Goal: Information Seeking & Learning: Find specific page/section

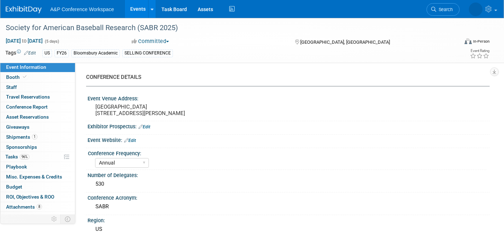
select select "Annual"
select select "Level 1"
select select "In-Person Booth"
select select "Sport & Exercise"
select select "Bloomsbury Academic"
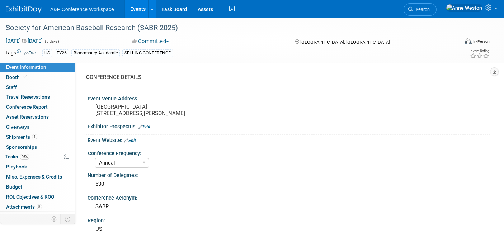
select select "[PERSON_NAME]"
select select "Networking/Commissioning"
click at [429, 11] on span "Search" at bounding box center [421, 9] width 16 height 5
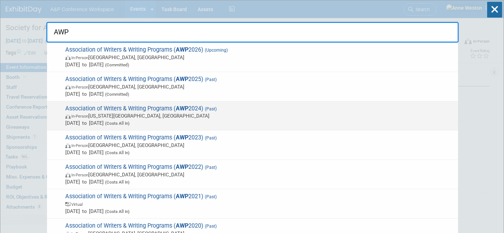
type input "AWP"
click at [129, 107] on span "Association of Writers & Writing Programs ( AWP 2024) (Past) In-Person Kansas C…" at bounding box center [258, 116] width 391 height 22
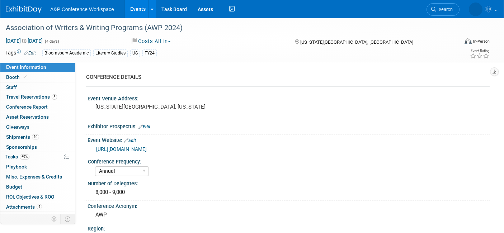
select select "Annual"
select select "Level 1"
select select "In-Person Booth"
select select "[PERSON_NAME]"
click at [8, 75] on span "Booth" at bounding box center [17, 77] width 22 height 6
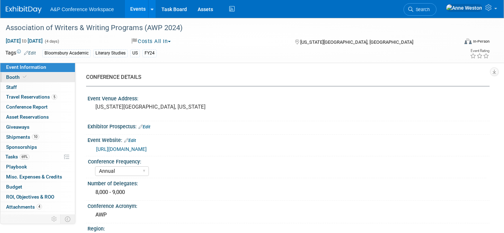
select select "CUAP"
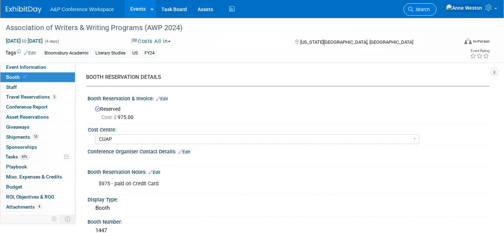
click at [429, 7] on span "Search" at bounding box center [421, 9] width 16 height 5
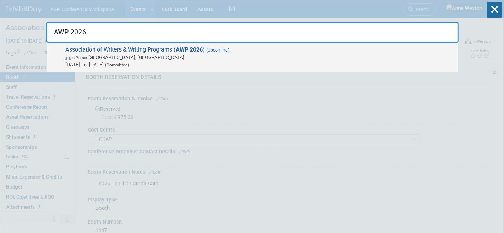
type input "AWP 2026"
click at [108, 53] on span "Association of Writers & Writing Programs ( AWP 2026 ) (Upcoming) In-Person Bal…" at bounding box center [258, 57] width 391 height 22
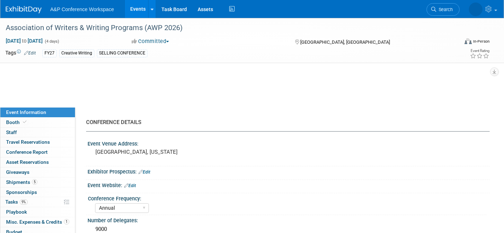
select select "Annual"
select select "Level 1"
select select "In-Person Booth"
select select "Creative Writing"
select select "Bloomsbury Academic"
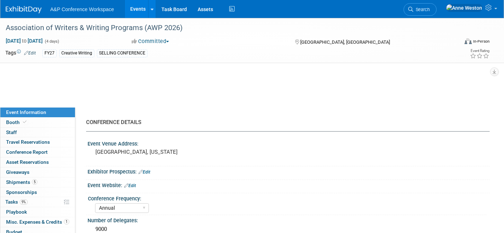
select select "[PERSON_NAME]"
select select "Brand/Subject Presence​"
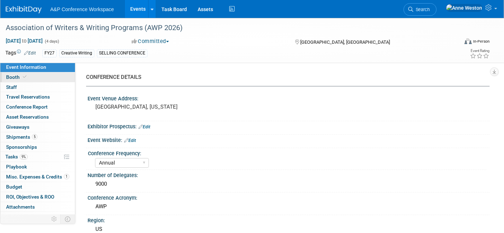
click at [28, 77] on link "Booth" at bounding box center [37, 77] width 75 height 10
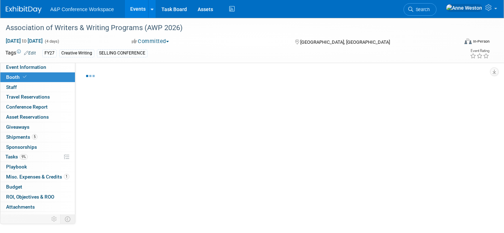
select select "CUAP"
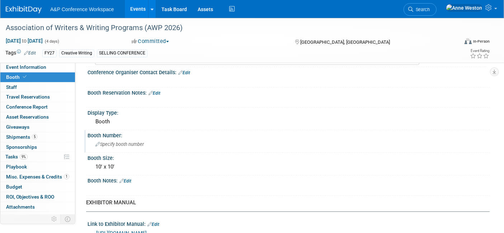
scroll to position [80, 0]
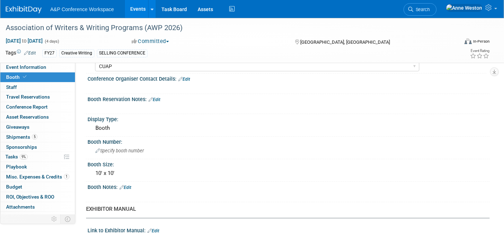
click at [128, 185] on link "Edit" at bounding box center [125, 187] width 12 height 5
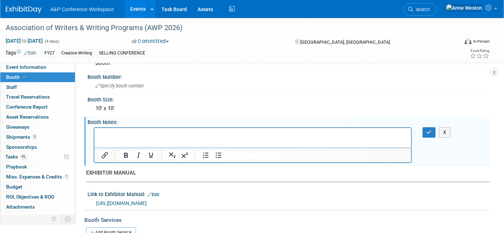
scroll to position [159, 0]
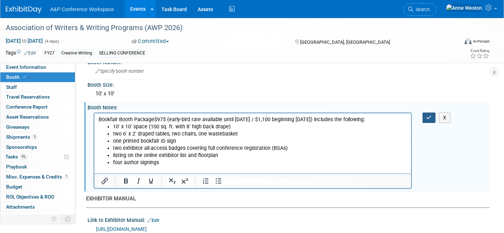
click at [424, 117] on button "button" at bounding box center [428, 118] width 13 height 10
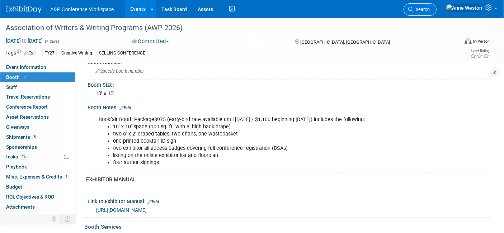
click at [436, 12] on link "Search" at bounding box center [419, 9] width 33 height 13
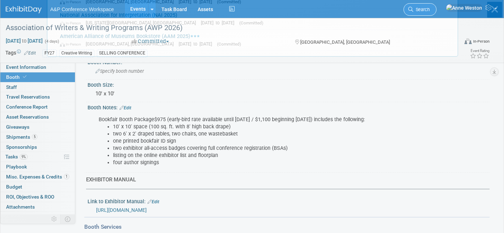
scroll to position [0, 0]
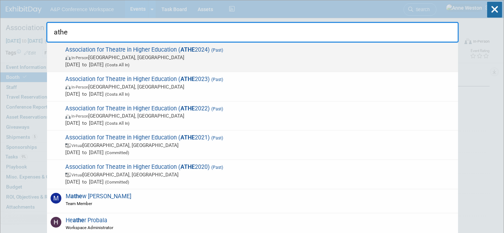
type input "athe"
click at [92, 52] on span "Association for Theatre in Higher Education ( ATHE 2024) (Past) In-Person Atlan…" at bounding box center [258, 57] width 391 height 22
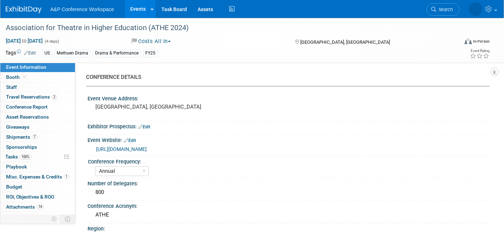
select select "Annual"
select select "Level 1"
select select "In-Person Booth"
select select "[PERSON_NAME]"
click at [37, 77] on link "Booth" at bounding box center [37, 77] width 75 height 10
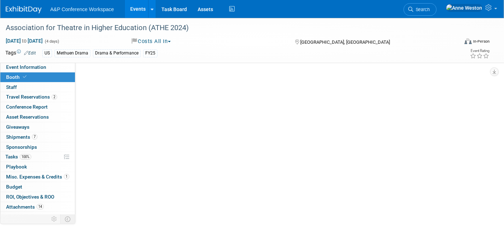
select select "BUMD"
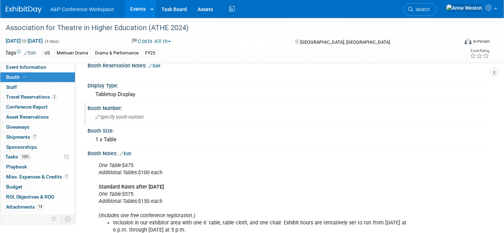
scroll to position [119, 0]
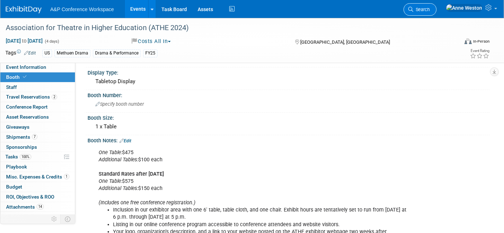
click at [429, 9] on span "Search" at bounding box center [421, 9] width 16 height 5
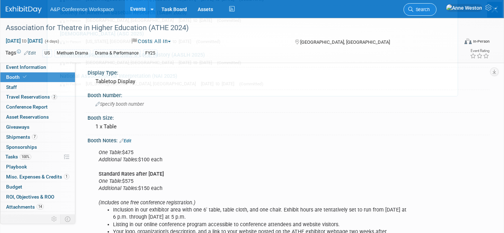
scroll to position [0, 0]
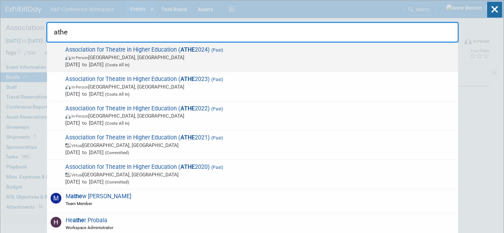
type input "athe"
click at [110, 58] on span "In-Person Atlanta, GA" at bounding box center [259, 57] width 389 height 7
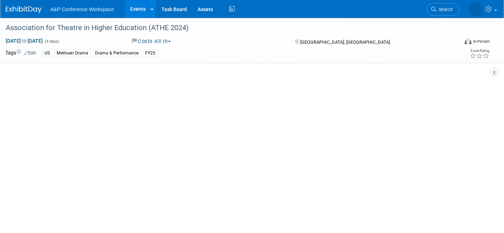
select select "Annual"
select select "Level 1"
select select "In-Person Booth"
select select "[PERSON_NAME]"
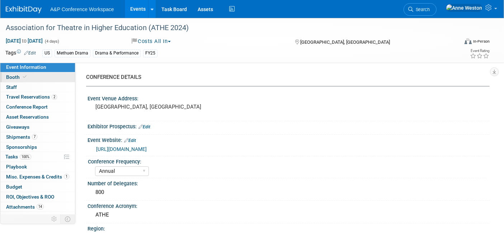
click at [34, 73] on link "Booth" at bounding box center [37, 77] width 75 height 10
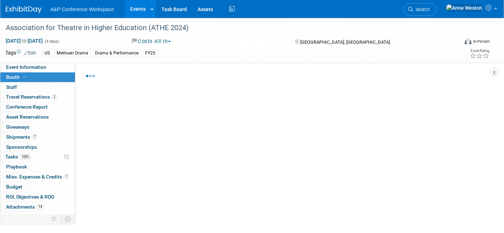
select select "BUMD"
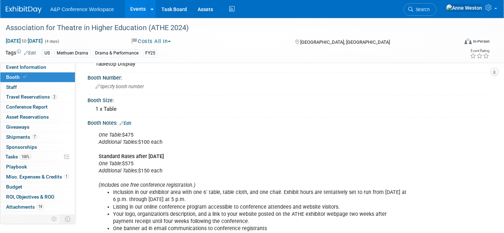
scroll to position [159, 0]
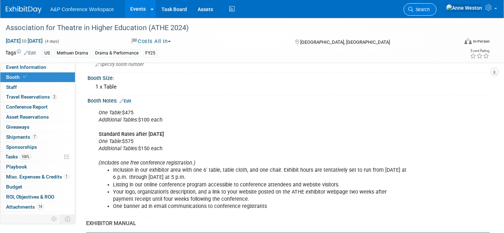
click at [429, 9] on span "Search" at bounding box center [421, 9] width 16 height 5
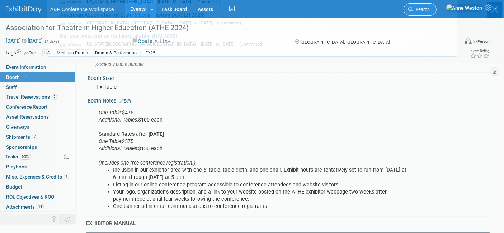
scroll to position [0, 0]
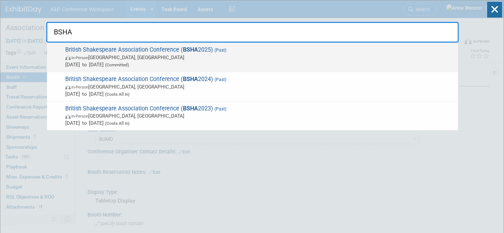
type input "BSHA"
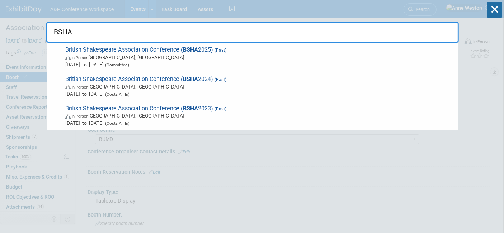
click at [127, 52] on span "British Shakespeare Association Conference ( BSHA 2025) (Past) In-Person York, …" at bounding box center [258, 57] width 391 height 22
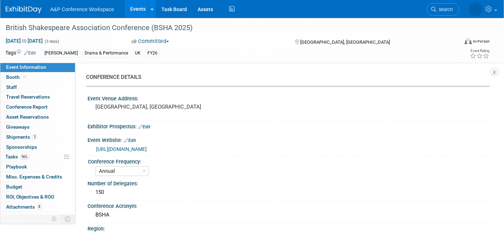
select select "Annual"
select select "Level 2"
select select "In-Person Booth"
select select "Drama & Performance Studies"
select select "The [PERSON_NAME]"
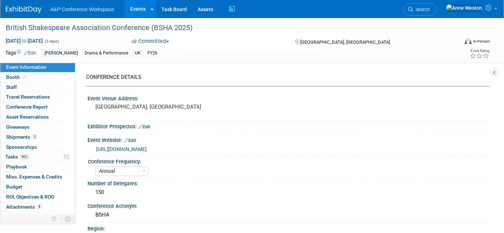
select select "[PERSON_NAME]"
select select "Networking/Commissioning"
click at [47, 79] on link "Booth" at bounding box center [37, 77] width 75 height 10
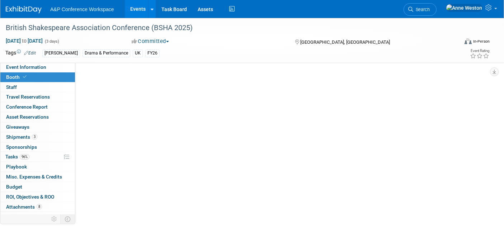
select select "COMD"
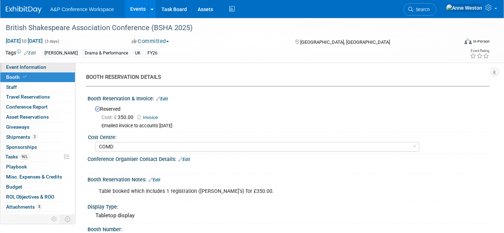
click at [30, 67] on span "Event Information" at bounding box center [26, 67] width 40 height 6
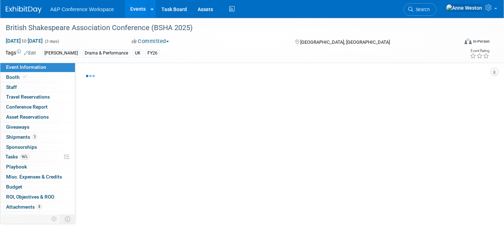
select select "Annual"
select select "Level 2"
select select "In-Person Booth"
select select "Drama & Performance Studies"
select select "The [PERSON_NAME]"
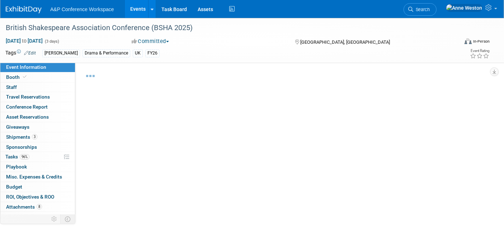
select select "[PERSON_NAME]"
select select "Networking/Commissioning"
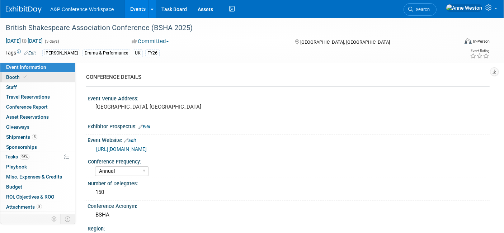
click at [15, 75] on span "Booth" at bounding box center [17, 77] width 22 height 6
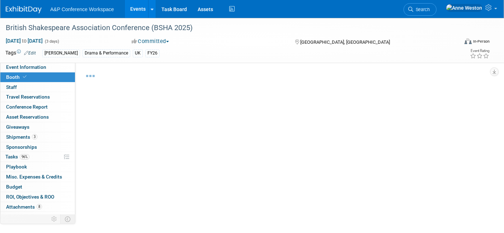
select select "COMD"
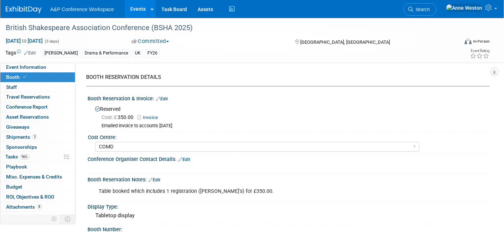
click at [152, 115] on link "Invoice" at bounding box center [149, 117] width 24 height 5
click at [429, 8] on span "Search" at bounding box center [421, 9] width 16 height 5
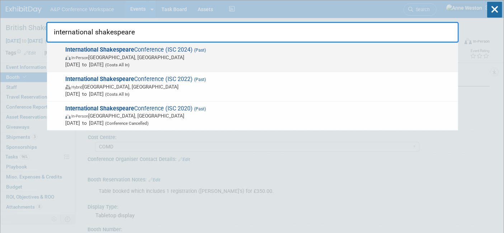
type input "international shakespeare"
click at [99, 48] on strong "International Shakespeare" at bounding box center [99, 49] width 69 height 7
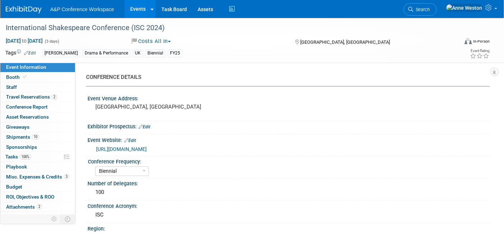
select select "Biennial"
select select "Level 2"
select select "In-Person Booth"
select select "[PERSON_NAME]"
click at [40, 77] on link "Booth" at bounding box center [37, 77] width 75 height 10
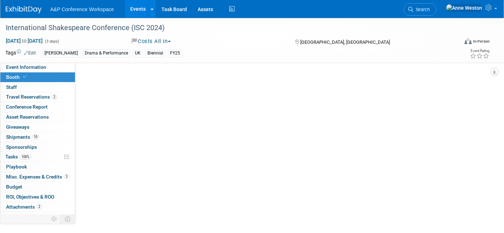
select select "COMD"
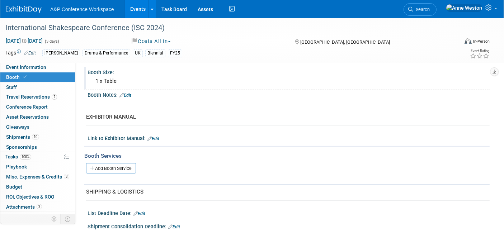
scroll to position [40, 0]
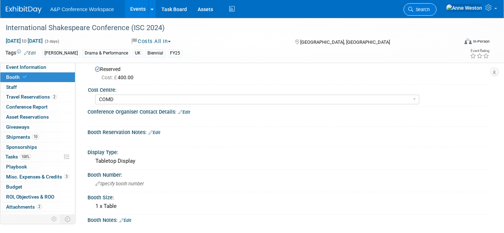
click at [429, 7] on span "Search" at bounding box center [421, 9] width 16 height 5
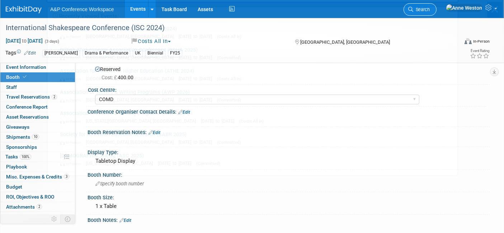
scroll to position [0, 0]
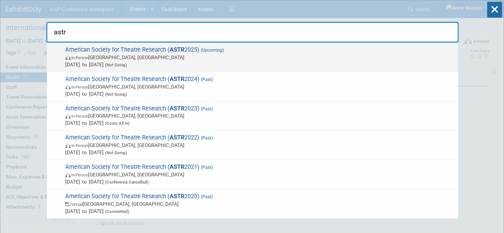
type input "astr"
click at [112, 53] on span "American Society for Theatre Research ( ASTR 2025) (Upcoming) In-Person Denver,…" at bounding box center [258, 57] width 391 height 22
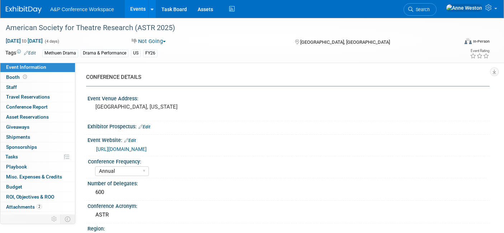
select select "Annual"
select select "Level 2"
select select "In-Person Booth"
select select "Drama & Performance Studies"
select select "Methuen Drama"
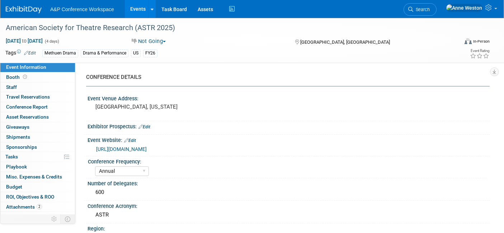
select select "[PERSON_NAME]"
select select "Networking/Commissioning"
click at [436, 5] on link "Search" at bounding box center [419, 9] width 33 height 13
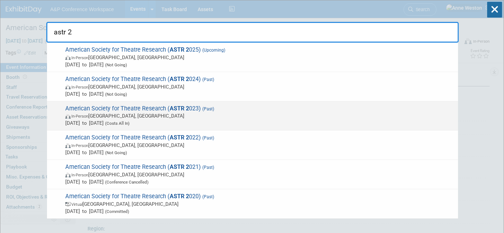
type input "astr 2"
click at [108, 109] on span "American Society for Theatre Research ( ASTR 2 023) (Past) In-Person Providence…" at bounding box center [258, 116] width 391 height 22
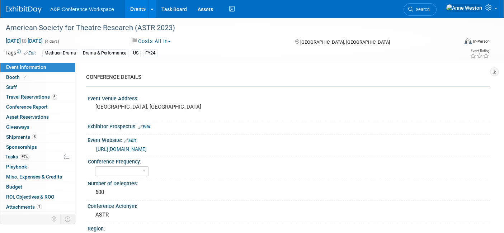
select select "Level 2"
select select "In-Person Booth"
select select "[PERSON_NAME]"
click at [28, 76] on link "Booth" at bounding box center [37, 77] width 75 height 10
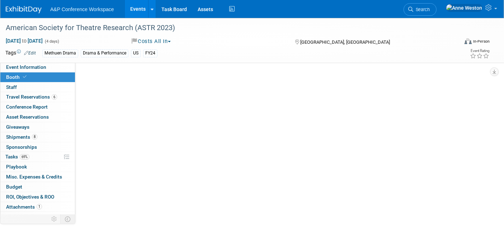
select select "BUMD"
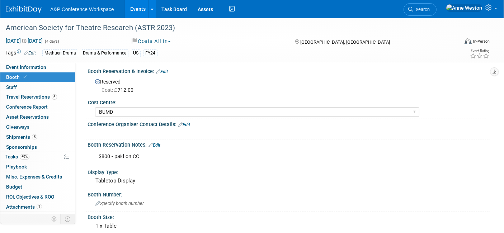
scroll to position [40, 0]
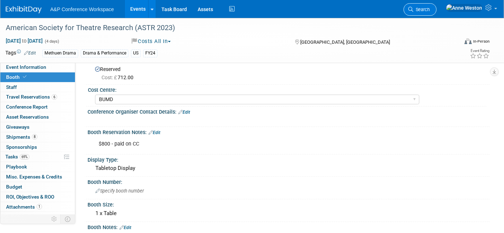
click at [436, 12] on link "Search" at bounding box center [419, 9] width 33 height 13
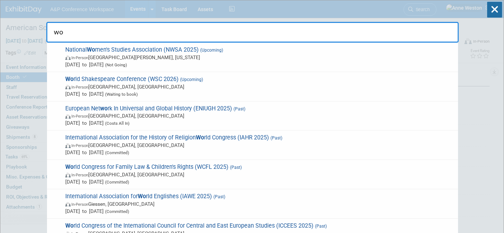
type input "w"
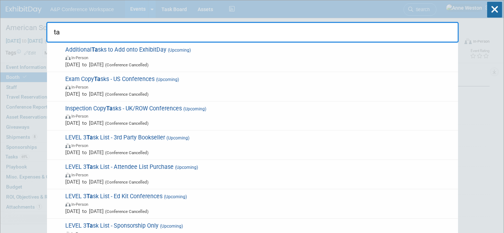
type input "t"
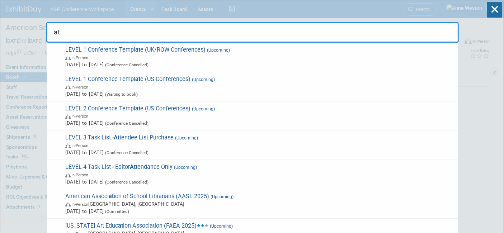
type input "a"
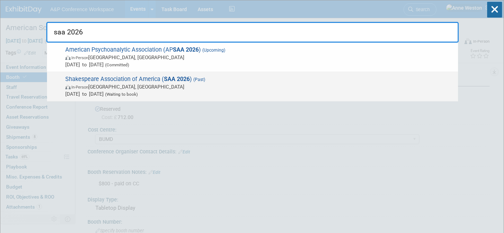
type input "saa 2026"
click at [86, 84] on span "In-Person Denver, CO" at bounding box center [259, 86] width 389 height 7
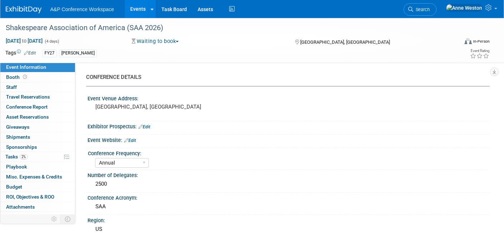
select select "Annual"
select select "Level 2"
select select "In-Person Booth"
select select "Drama & Performance Studies"
select select "The [PERSON_NAME]"
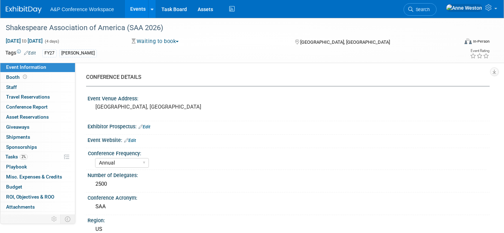
select select "[PERSON_NAME]"
select select "Brand/Subject Presence​"
click at [28, 39] on span "to" at bounding box center [24, 41] width 7 height 6
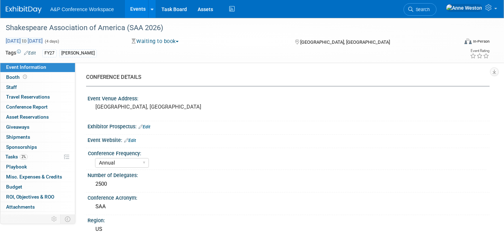
select select "3"
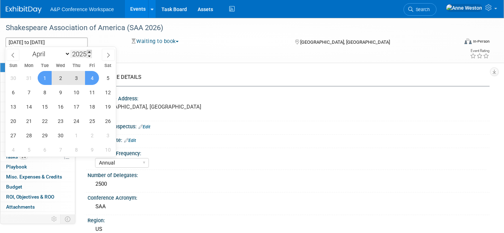
click at [89, 52] on span at bounding box center [89, 52] width 5 height 4
type input "2026"
click at [59, 77] on span "1" at bounding box center [60, 78] width 14 height 14
type input "[DATE]"
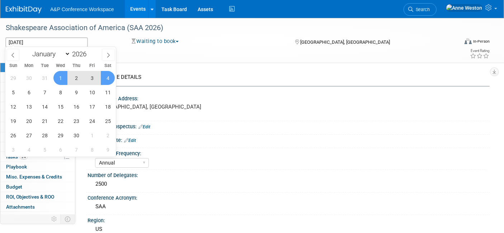
click at [105, 77] on span "4" at bounding box center [108, 78] width 14 height 14
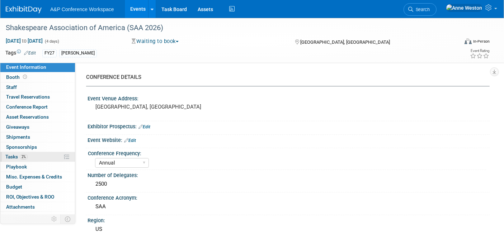
click at [27, 158] on span "Tasks 2%" at bounding box center [16, 157] width 22 height 6
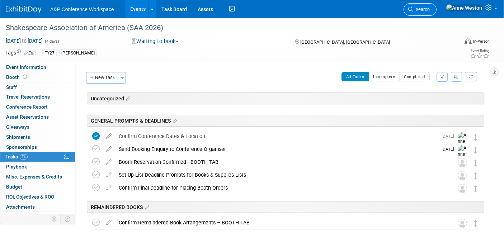
click at [429, 8] on span "Search" at bounding box center [421, 9] width 16 height 5
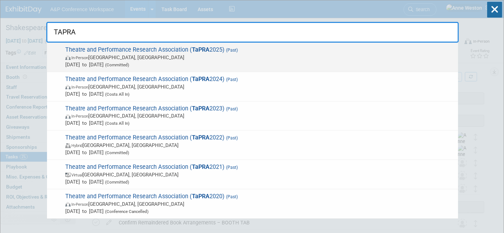
type input "TAPRA"
click at [121, 48] on span "Theatre and Performance Research Association ( TaPRA 2025) (Past) In-Person War…" at bounding box center [258, 57] width 391 height 22
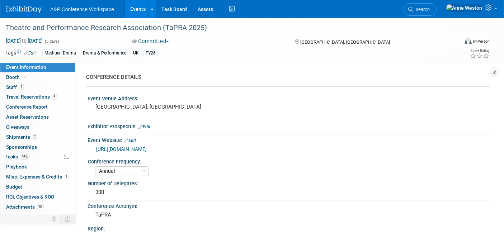
select select "Annual"
select select "Level 2"
select select "In-Person Booth"
select select "Drama & Performance Studies"
select select "Methuen Drama"
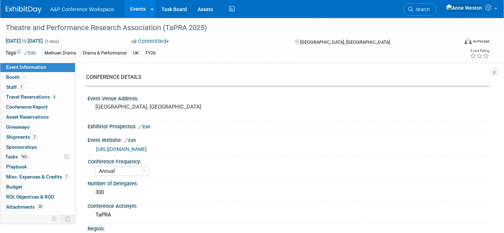
select select "[PERSON_NAME]"
select select "Networking/Commissioning"
click at [217, 23] on div "Theatre and Performance Research Association (TaPRA 2025)" at bounding box center [225, 28] width 445 height 13
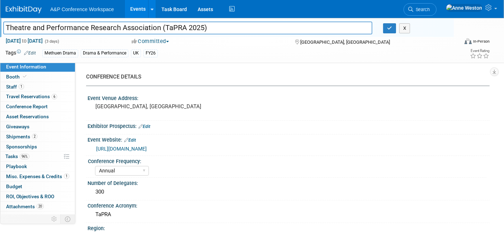
drag, startPoint x: 223, startPoint y: 26, endPoint x: 0, endPoint y: 11, distance: 223.1
click at [0, 11] on body "A&P Conference Workspace Events Add Event Bulk Upload Events Shareable Event Bo…" at bounding box center [252, 116] width 504 height 233
click at [306, 148] on div "https://warwick.ac.uk/fac/arts/scapvc/theatre/news-and-events/tapraconference20…" at bounding box center [290, 149] width 388 height 8
click at [385, 28] on button "button" at bounding box center [389, 28] width 13 height 10
click at [387, 29] on icon "button" at bounding box center [389, 28] width 5 height 5
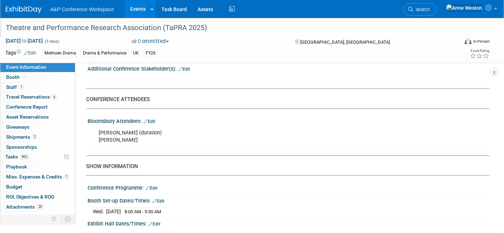
scroll to position [438, 0]
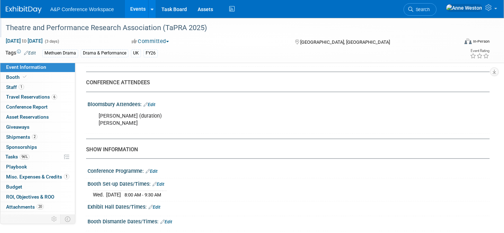
click at [151, 102] on link "Edit" at bounding box center [149, 104] width 12 height 5
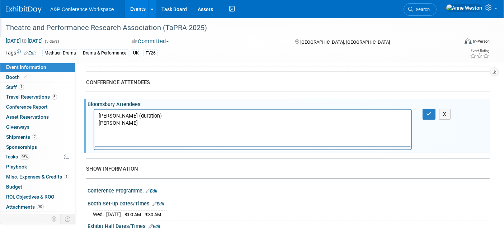
scroll to position [0, 0]
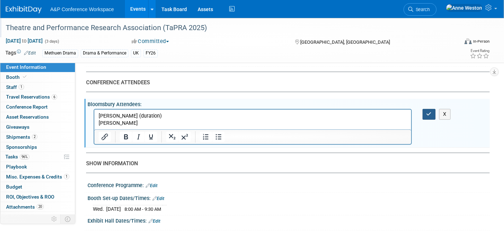
click at [432, 109] on button "button" at bounding box center [428, 114] width 13 height 10
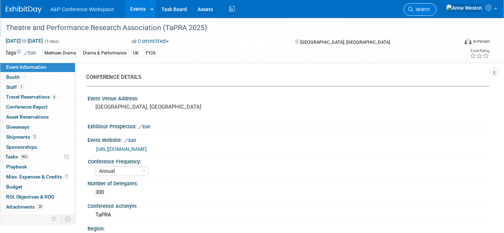
click at [429, 7] on span "Search" at bounding box center [421, 9] width 16 height 5
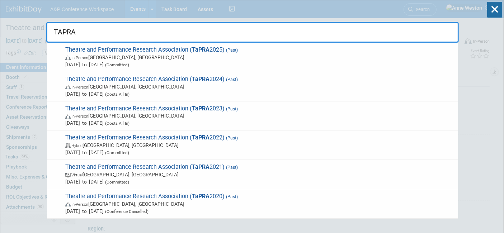
click at [88, 32] on input "TAPRA" at bounding box center [252, 32] width 412 height 21
type input "TAPRA"
click at [500, 2] on icon at bounding box center [494, 10] width 15 height 16
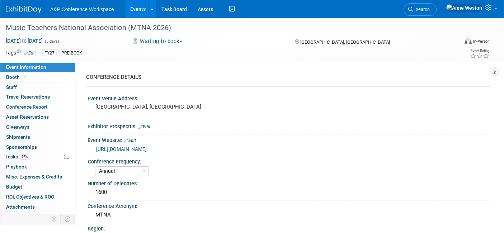
select select "Annual"
select select "Level 2"
select select "In-Person Booth"
select select "Music & Sound Studies"
select select "Bloomsbury Academic"
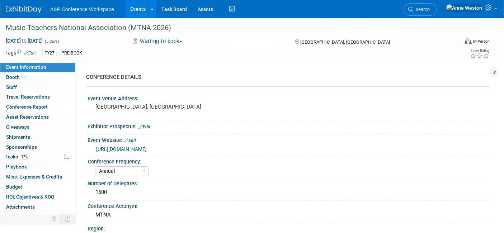
select select "[PERSON_NAME]"
select select "Brand/Subject Presence​"
click at [436, 4] on link "Search" at bounding box center [419, 9] width 33 height 13
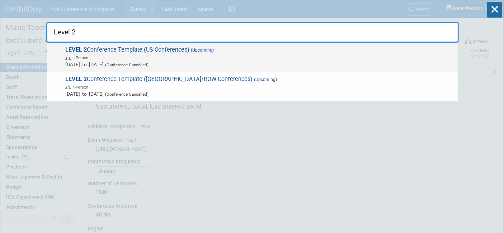
click at [128, 54] on span "In-Person" at bounding box center [259, 57] width 389 height 7
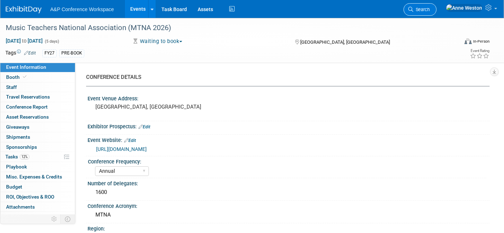
click at [429, 7] on span "Search" at bounding box center [421, 9] width 16 height 5
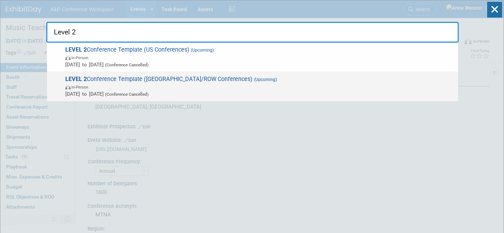
type input "Level 2"
click at [115, 85] on span "In-Person" at bounding box center [259, 86] width 389 height 7
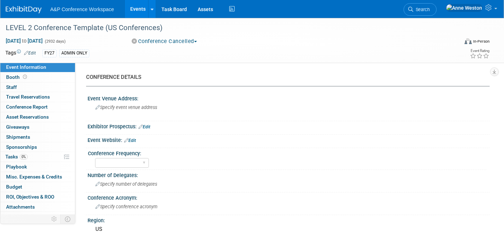
select select "Level 2"
select select "In-Person Booth"
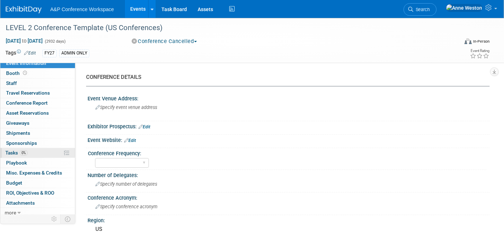
scroll to position [6, 0]
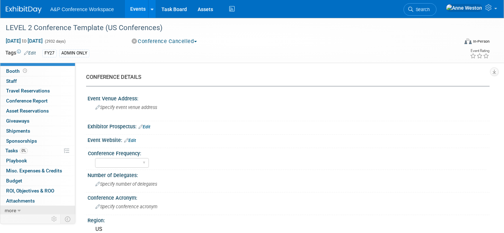
click at [13, 209] on span "more" at bounding box center [10, 211] width 11 height 6
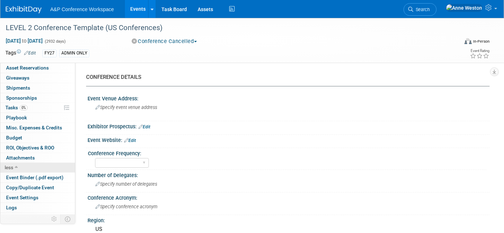
scroll to position [55, 0]
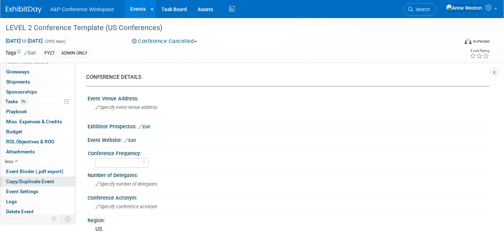
click at [27, 180] on span "Copy/Duplicate Event" at bounding box center [30, 182] width 48 height 6
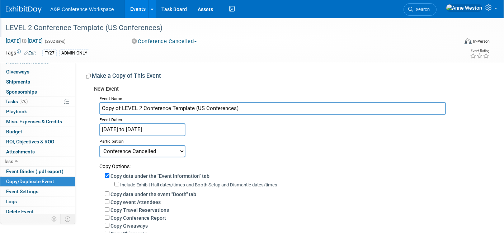
click at [170, 27] on div "LEVEL 2 Conference Template (US Conferences)" at bounding box center [225, 28] width 445 height 13
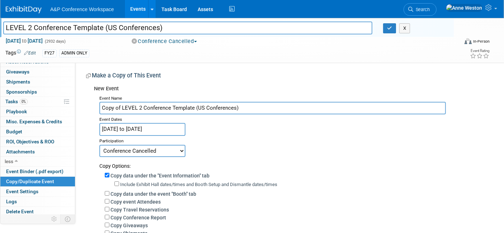
click at [180, 101] on div "Event Name" at bounding box center [291, 97] width 385 height 9
click at [180, 110] on input "Copy of LEVEL 2 Conference Template (US Conferences)" at bounding box center [272, 108] width 346 height 13
drag, startPoint x: 242, startPoint y: 108, endPoint x: 33, endPoint y: 98, distance: 209.3
click at [33, 98] on div "Event Information Event Info Booth Booth 0 Staff 0 Staff 0 Travel Reservations …" at bounding box center [252, 175] width 504 height 314
paste input "Theatre and Performance Research Association (TaPRA 2025)"
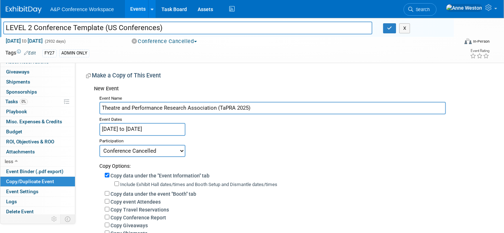
type input "Theatre and Performance Research Association (TaPRA 2025)"
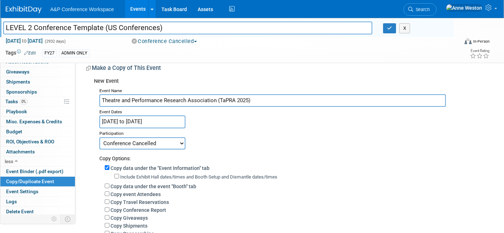
scroll to position [0, 0]
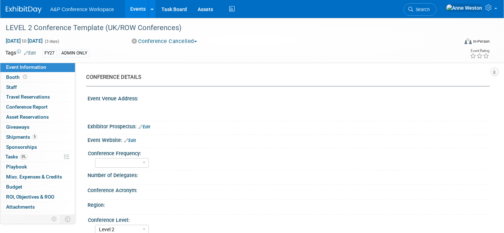
select select "Level 2"
select select "In-Person Booth"
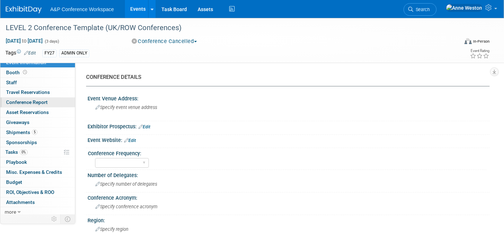
scroll to position [6, 0]
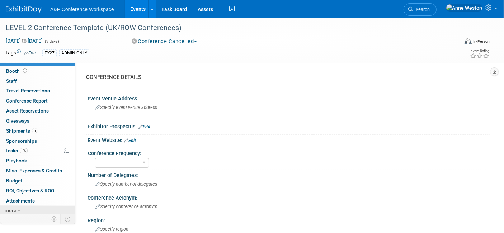
click at [9, 209] on span "more" at bounding box center [10, 211] width 11 height 6
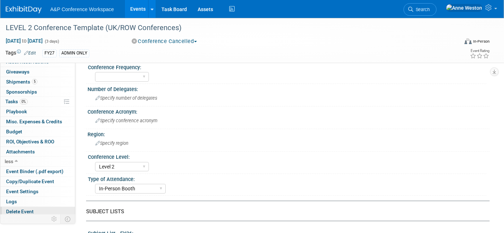
scroll to position [119, 0]
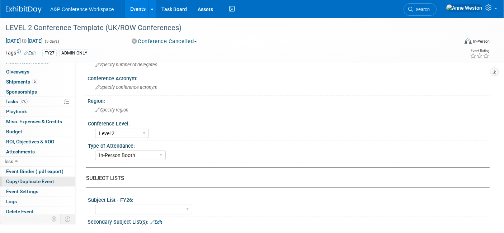
click at [35, 179] on span "Copy/Duplicate Event" at bounding box center [30, 182] width 48 height 6
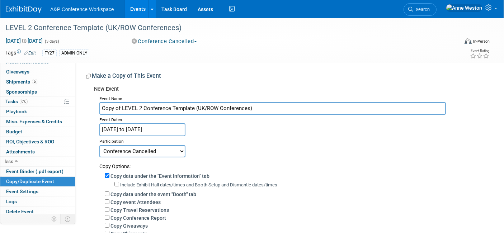
drag, startPoint x: 260, startPoint y: 106, endPoint x: 94, endPoint y: 107, distance: 165.6
click at [94, 107] on div "Event Name Copy of LEVEL 2 Conference Template (UK/ROW Conferences) Event Dates…" at bounding box center [289, 213] width 390 height 239
paste input "Theatre and Performance Research Association (TaPRA 2025)"
type input "Theatre and Performance Research Association (TaPRA 2025)"
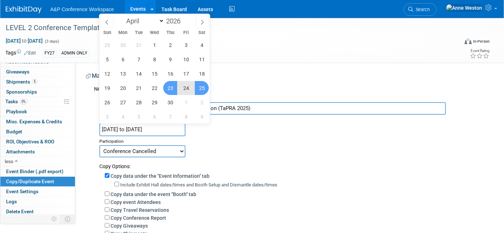
click at [126, 129] on input "[DATE] to [DATE]" at bounding box center [142, 129] width 86 height 13
click at [201, 20] on icon at bounding box center [202, 22] width 5 height 5
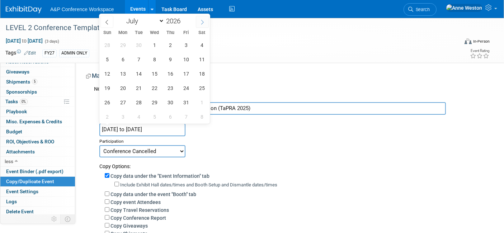
select select "7"
click at [201, 43] on span "1" at bounding box center [202, 45] width 14 height 14
type input "[DATE]"
click at [246, 168] on div "Copy Options:" at bounding box center [291, 163] width 385 height 13
select select "3"
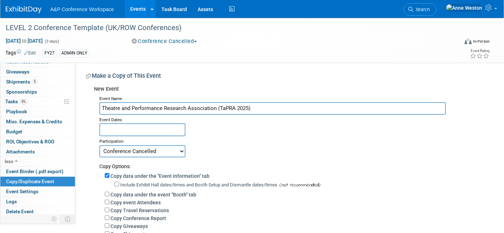
click at [148, 126] on input "text" at bounding box center [142, 129] width 86 height 13
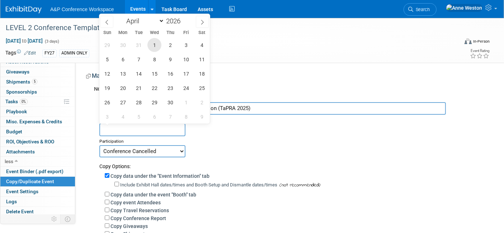
click at [157, 43] on span "1" at bounding box center [154, 45] width 14 height 14
type input "[DATE]"
click at [199, 25] on span at bounding box center [202, 22] width 13 height 12
click at [201, 24] on icon at bounding box center [202, 22] width 5 height 5
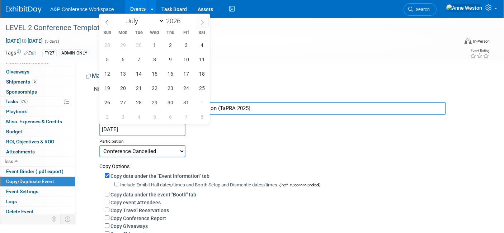
click at [201, 24] on icon at bounding box center [202, 22] width 5 height 5
select select "7"
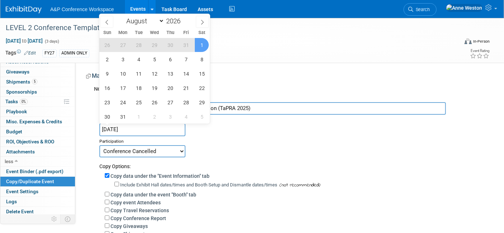
click at [200, 43] on span "1" at bounding box center [202, 45] width 14 height 14
type input "[DATE] to [DATE]"
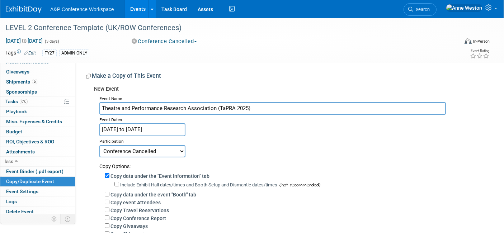
click at [141, 149] on select "Committed Considering Not Going Conference Cancelled Conference Postponed Waiti…" at bounding box center [142, 151] width 86 height 12
select select "103"
click at [99, 145] on select "Committed Considering Not Going Conference Cancelled Conference Postponed Waiti…" at bounding box center [142, 151] width 86 height 12
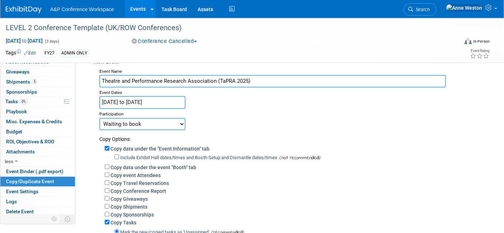
scroll to position [40, 0]
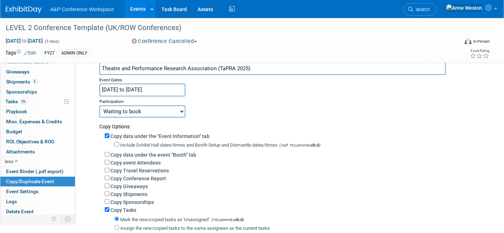
click at [137, 192] on label "Copy Shipments" at bounding box center [128, 194] width 37 height 6
click at [109, 192] on input "Copy Shipments" at bounding box center [107, 193] width 5 height 5
checkbox input "true"
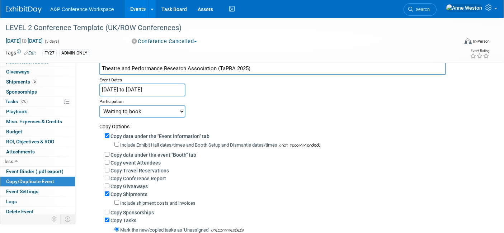
click at [110, 152] on label "Copy data under the event "Booth" tab" at bounding box center [153, 155] width 86 height 6
click at [109, 152] on input "Copy data under the event "Booth" tab" at bounding box center [107, 154] width 5 height 5
checkbox input "true"
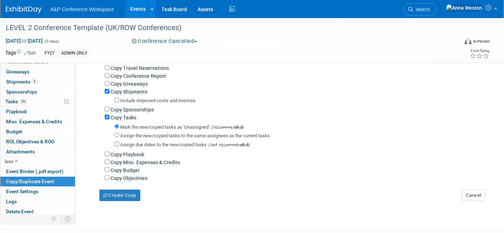
scroll to position [159, 0]
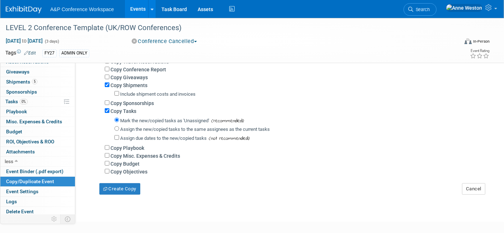
click at [128, 153] on label "Copy Misc. Expenses & Credits" at bounding box center [145, 156] width 70 height 6
click at [109, 153] on input "Copy Misc. Expenses & Credits" at bounding box center [107, 155] width 5 height 5
checkbox input "true"
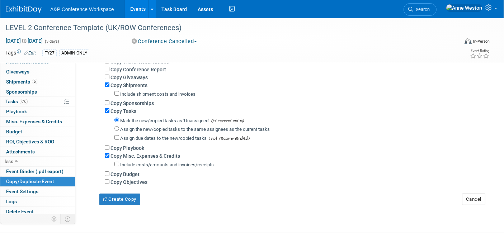
click at [127, 174] on label "Copy Budget" at bounding box center [124, 174] width 29 height 6
click at [109, 174] on input "Copy Budget" at bounding box center [107, 173] width 5 height 5
checkbox input "true"
click at [111, 198] on button "Create Copy" at bounding box center [119, 199] width 41 height 11
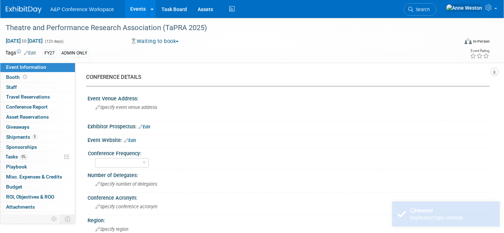
select select "Level 2"
select select "In-Person Booth"
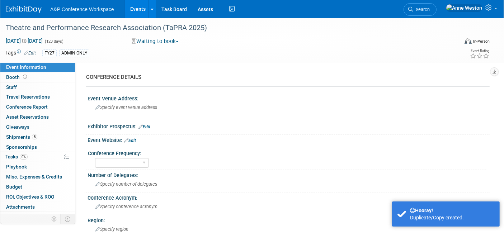
click at [31, 51] on link "Edit" at bounding box center [30, 53] width 12 height 5
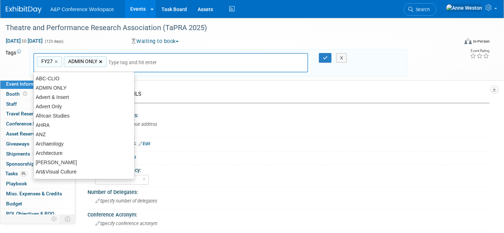
click at [100, 60] on link "×" at bounding box center [101, 62] width 5 height 8
type input "FY27"
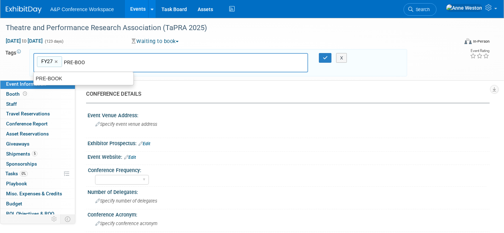
type input "PRE-BOOK"
type input "FY27, PRE-BOOK"
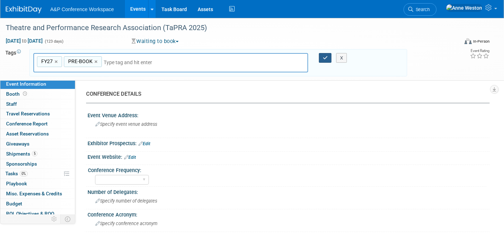
click at [326, 57] on icon "button" at bounding box center [325, 58] width 5 height 5
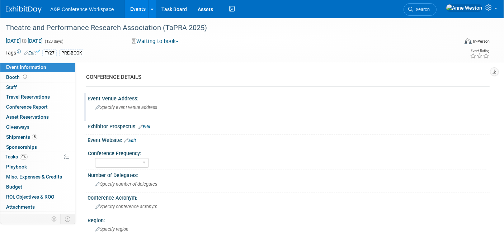
click at [108, 110] on div "Specify event venue address" at bounding box center [171, 110] width 157 height 16
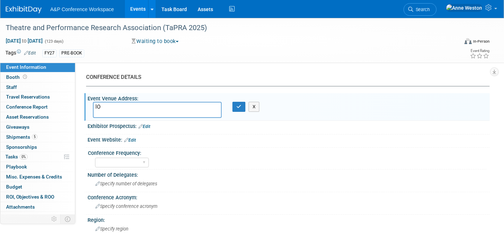
type textarea "l"
type textarea "A"
type textarea "London, UK"
click at [237, 107] on icon "button" at bounding box center [238, 106] width 5 height 5
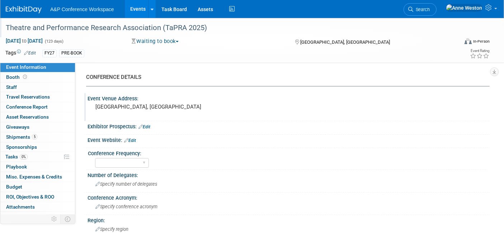
click at [201, 24] on div "Theatre and Performance Research Association (TaPRA 2025)" at bounding box center [225, 28] width 445 height 13
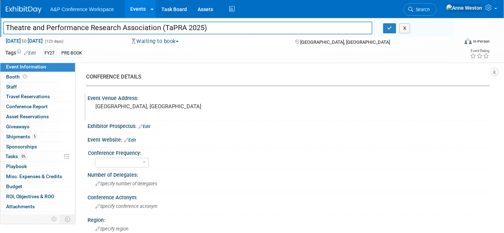
click at [201, 25] on input "Theatre and Performance Research Association (TaPRA 2025)" at bounding box center [187, 28] width 369 height 13
type input "Theatre and Performance Research Association (TaPRA 2026)"
click at [232, 161] on div "Annual Biennial Bi-Annual Triennial Quadrennial" at bounding box center [290, 161] width 391 height 11
click at [388, 27] on icon "button" at bounding box center [389, 28] width 5 height 5
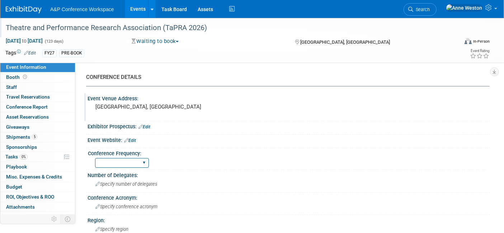
click at [138, 163] on select "Annual Biennial Bi-Annual Triennial Quadrennial" at bounding box center [122, 163] width 54 height 10
select select "Annual"
click at [95, 158] on select "Annual Biennial Bi-Annual Triennial Quadrennial" at bounding box center [122, 163] width 54 height 10
click at [132, 140] on link "Edit" at bounding box center [130, 140] width 12 height 5
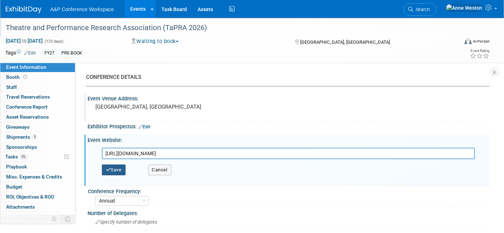
type input "http://tapra.org/"
click at [106, 167] on icon "button" at bounding box center [108, 169] width 5 height 5
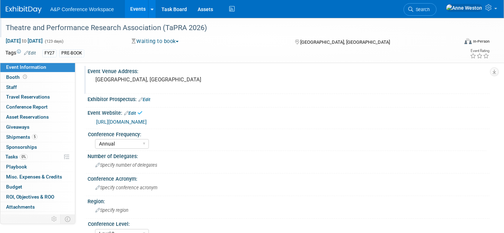
scroll to position [40, 0]
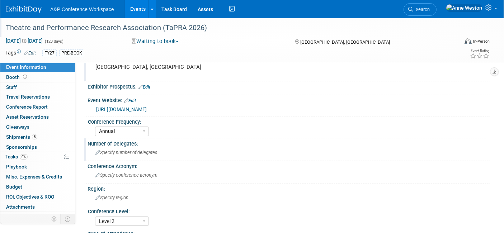
click at [112, 156] on div "Specify number of delegates" at bounding box center [288, 152] width 391 height 11
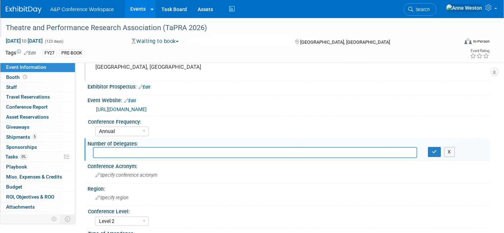
type input "6"
type input "300"
drag, startPoint x: 432, startPoint y: 149, endPoint x: 426, endPoint y: 153, distance: 8.1
click at [432, 151] on icon "button" at bounding box center [434, 151] width 5 height 5
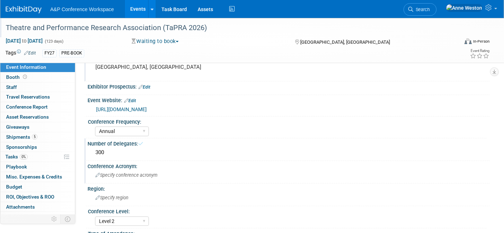
click at [160, 174] on div "Specify conference acronym" at bounding box center [288, 175] width 391 height 11
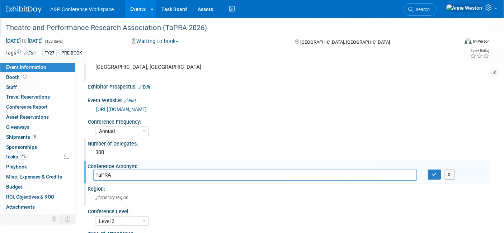
type input "TaPRA"
click at [123, 198] on span "Specify region" at bounding box center [111, 197] width 33 height 5
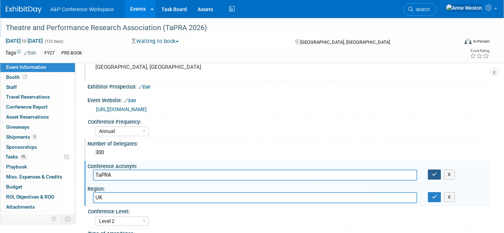
type input "UK"
click at [433, 170] on button "button" at bounding box center [434, 175] width 13 height 10
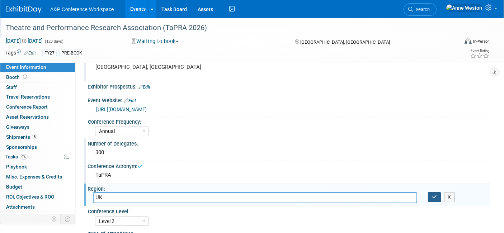
click at [432, 195] on icon "button" at bounding box center [434, 197] width 5 height 5
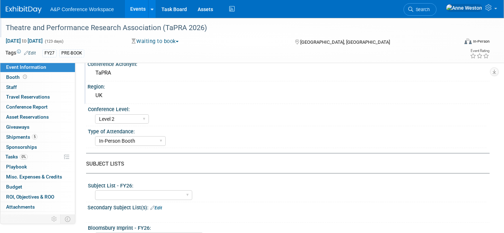
scroll to position [159, 0]
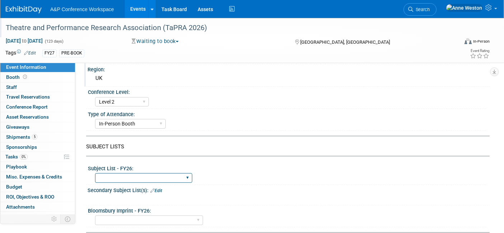
click at [160, 175] on select "ABC-CLIO Reference African Studies Anthropology Archaeology Architecture Archiv…" at bounding box center [143, 178] width 97 height 10
select select "Drama & Performance Studies"
click at [95, 173] on select "ABC-CLIO Reference African Studies Anthropology Archaeology Architecture Archiv…" at bounding box center [143, 178] width 97 height 10
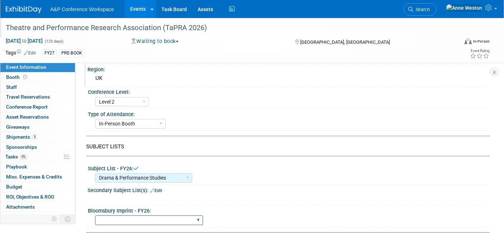
click at [128, 215] on select "Backbeat Bloomsbury Bloomsbury Academic Bloomsbury Digital Resources Bloomsbury…" at bounding box center [149, 220] width 108 height 10
select select "Methuen Drama"
click at [95, 215] on select "Backbeat Bloomsbury Bloomsbury Academic Bloomsbury Digital Resources Bloomsbury…" at bounding box center [149, 220] width 108 height 10
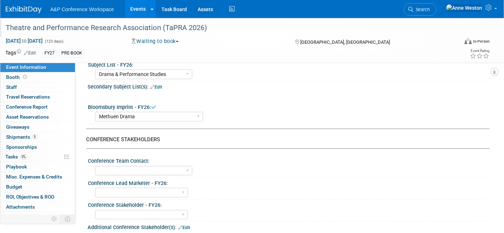
scroll to position [279, 0]
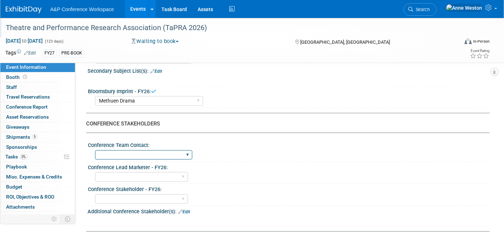
click at [165, 150] on select "Anne Weston Matt Hambridge Amanda Oney Anne Weston & Amanda Oney Anne Weston & …" at bounding box center [143, 155] width 97 height 10
select select "[PERSON_NAME]"
click at [95, 150] on select "Anne Weston Matt Hambridge Amanda Oney Anne Weston & Amanda Oney Anne Weston & …" at bounding box center [143, 155] width 97 height 10
click at [146, 179] on div "Abigail Larkin Alice Billington Ami Reitmeier Amy Suratia Andy Boyd Anna Robert…" at bounding box center [141, 176] width 93 height 13
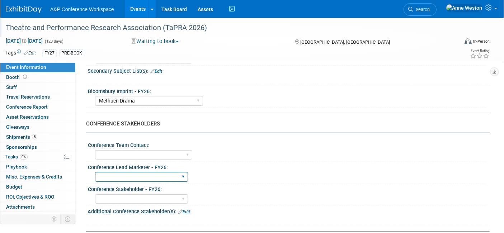
click at [137, 172] on select "Abigail Larkin Alice Billington Ami Reitmeier Amy Suratia Andy Boyd Anna Robert…" at bounding box center [141, 177] width 93 height 10
select select "[PERSON_NAME]"
click at [95, 172] on select "Abigail Larkin Alice Billington Ami Reitmeier Amy Suratia Andy Boyd Anna Robert…" at bounding box center [141, 177] width 93 height 10
click at [123, 197] on select "Abigail Larkin Alice Billington Ami Reitmeier Amy Suratia Andy Boyd Anna Robert…" at bounding box center [141, 199] width 93 height 10
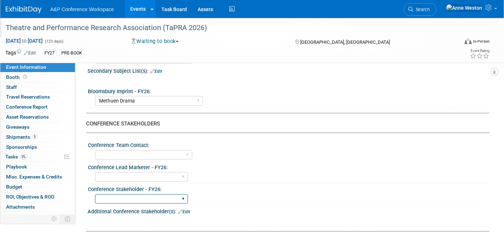
select select "[PERSON_NAME]"
click at [95, 194] on select "Abigail Larkin Alice Billington Ami Reitmeier Amy Suratia Andy Boyd Anna Robert…" at bounding box center [141, 199] width 93 height 10
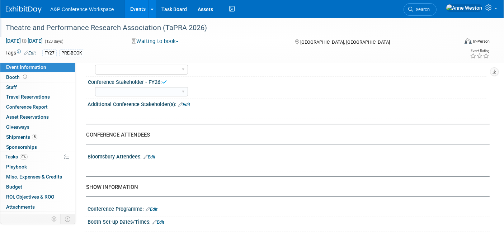
scroll to position [398, 0]
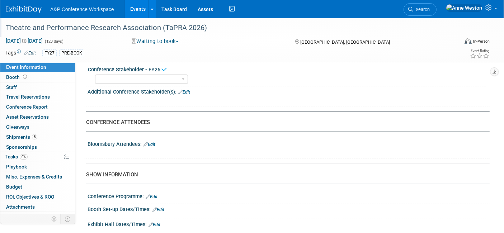
click at [157, 140] on div "Bloomsbury Attendees: Edit" at bounding box center [288, 143] width 402 height 9
click at [149, 142] on link "Edit" at bounding box center [149, 144] width 12 height 5
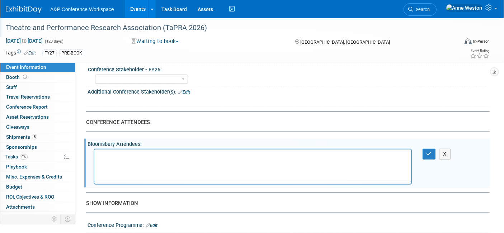
scroll to position [0, 0]
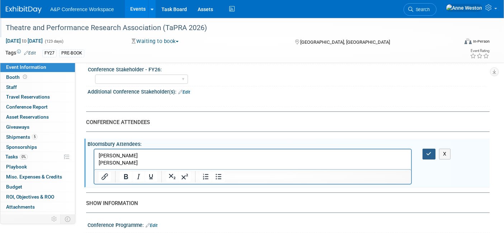
click at [424, 149] on button "button" at bounding box center [428, 154] width 13 height 10
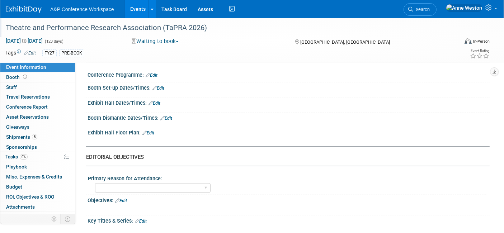
scroll to position [557, 0]
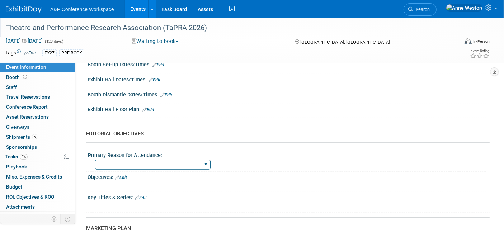
click at [156, 160] on select "BDR Product Awareness and Trial Generation​ Brand/Subject Presence​ Competitor …" at bounding box center [152, 165] width 115 height 10
select select "Brand/Subject Presence​"
click at [95, 160] on select "BDR Product Awareness and Trial Generation​ Brand/Subject Presence​ Competitor …" at bounding box center [152, 165] width 115 height 10
click at [126, 175] on link "Edit" at bounding box center [121, 177] width 12 height 5
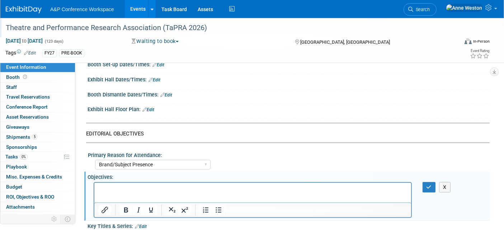
scroll to position [0, 0]
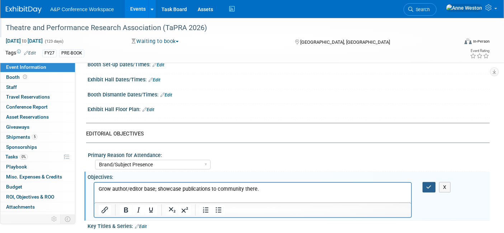
click at [428, 185] on icon "button" at bounding box center [428, 187] width 5 height 5
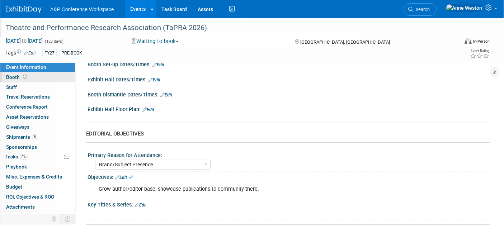
click at [23, 78] on icon at bounding box center [25, 77] width 4 height 4
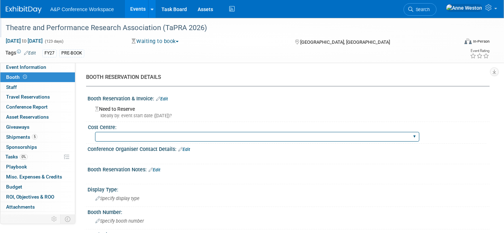
click at [117, 133] on select "BGBG BLRG BPDL BUAV BUIB BUMD COBA COMD CUAP FBAP HART IBIB RGP DIGI BUHA ABC-C…" at bounding box center [257, 137] width 324 height 10
select select "COMD"
click at [95, 132] on select "BGBG BLRG BPDL BUAV BUIB BUMD COBA COMD CUAP FBAP HART IBIB RGP DIGI BUHA ABC-C…" at bounding box center [257, 137] width 324 height 10
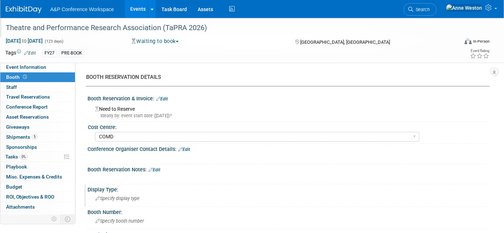
click at [123, 194] on div "Specify display type" at bounding box center [288, 198] width 391 height 11
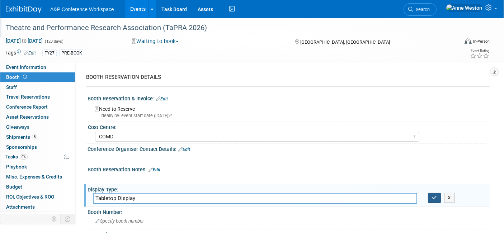
type input "Tabletop Display"
click at [428, 198] on button "button" at bounding box center [434, 198] width 13 height 10
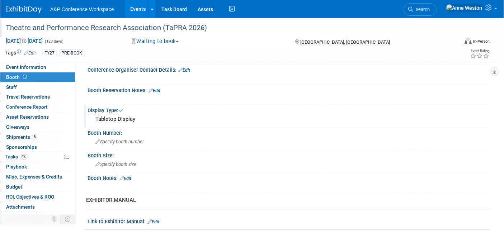
scroll to position [80, 0]
click at [110, 158] on div "Specify booth size" at bounding box center [288, 163] width 391 height 11
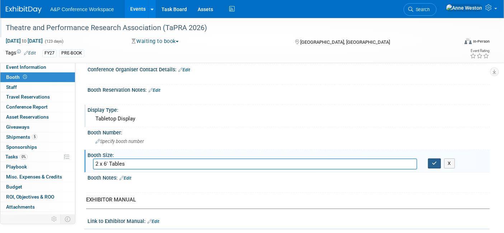
type input "2 x 6' Tables"
click at [432, 161] on icon "button" at bounding box center [434, 163] width 5 height 5
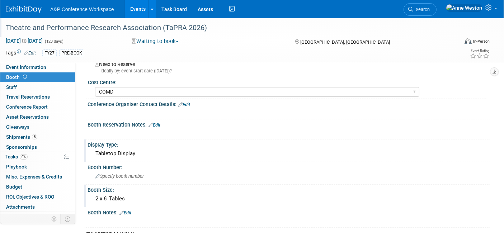
scroll to position [0, 0]
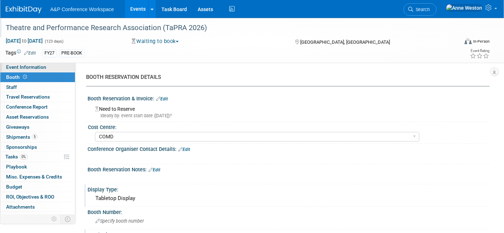
click at [19, 68] on span "Event Information" at bounding box center [26, 67] width 40 height 6
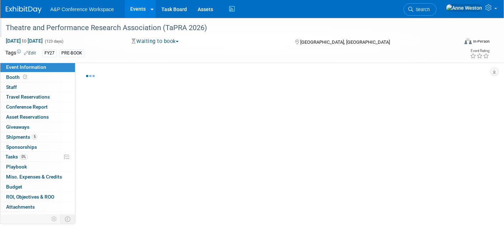
select select "Annual"
select select "Level 2"
select select "In-Person Booth"
select select "Drama & Performance Studies"
select select "Methuen Drama"
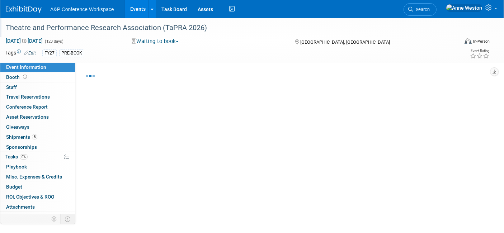
select select "[PERSON_NAME]"
select select "Brand/Subject Presence​"
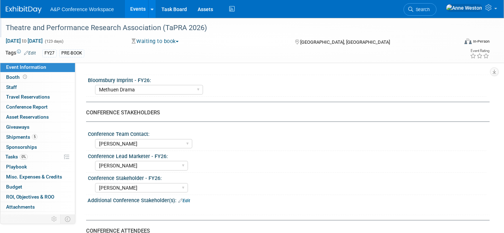
scroll to position [438, 0]
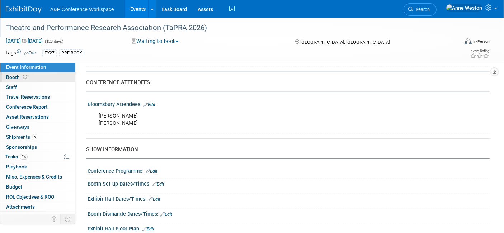
click at [17, 80] on link "Booth" at bounding box center [37, 77] width 75 height 10
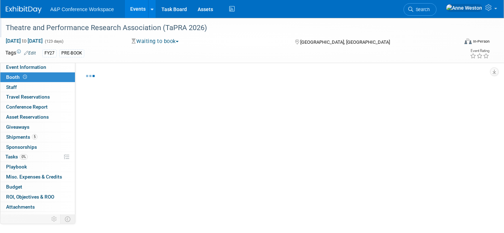
select select "COMD"
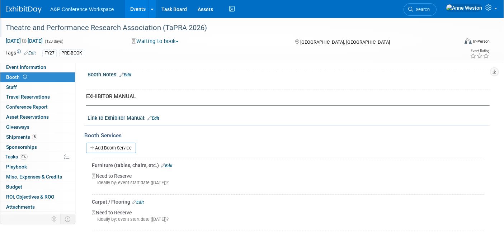
scroll to position [199, 0]
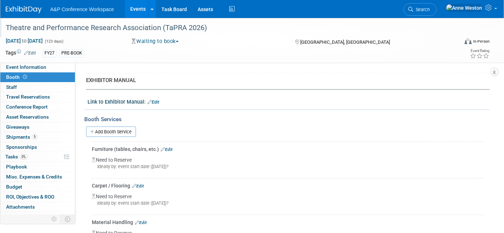
click at [166, 147] on link "Edit" at bounding box center [167, 149] width 12 height 5
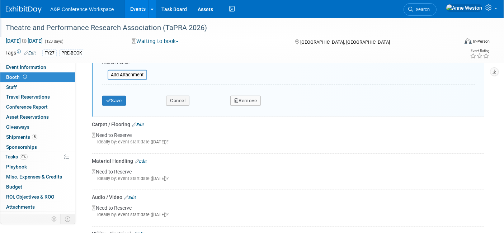
scroll to position [416, 0]
click at [246, 95] on button "Remove" at bounding box center [245, 100] width 31 height 10
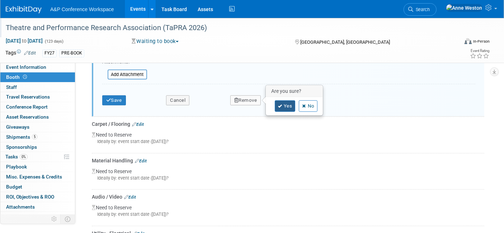
click at [281, 104] on icon at bounding box center [280, 106] width 4 height 4
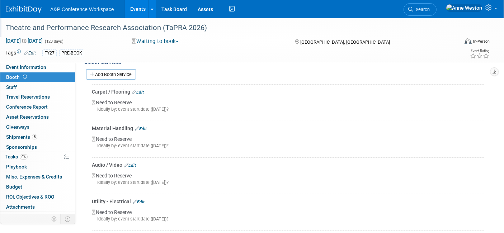
scroll to position [177, 0]
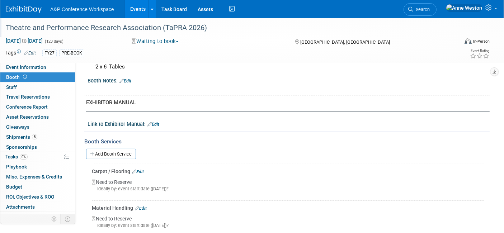
click at [139, 169] on link "Edit" at bounding box center [138, 171] width 12 height 5
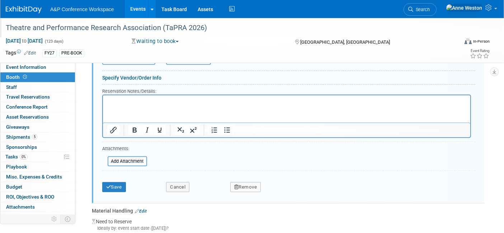
scroll to position [376, 0]
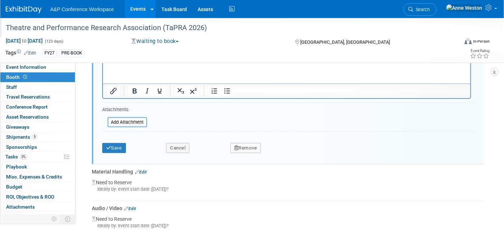
click at [239, 143] on button "Remove" at bounding box center [245, 148] width 31 height 10
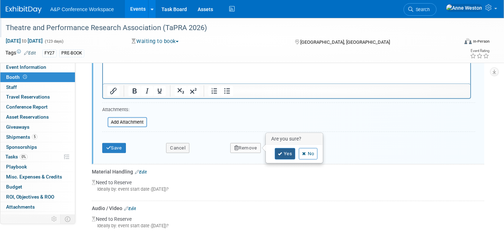
click at [275, 148] on link "Yes" at bounding box center [285, 153] width 21 height 11
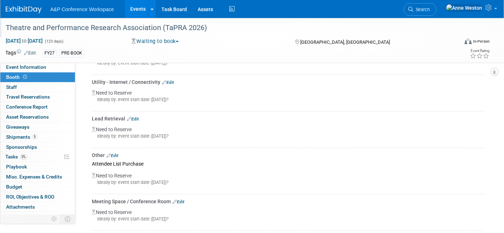
click at [133, 117] on link "Edit" at bounding box center [133, 119] width 12 height 5
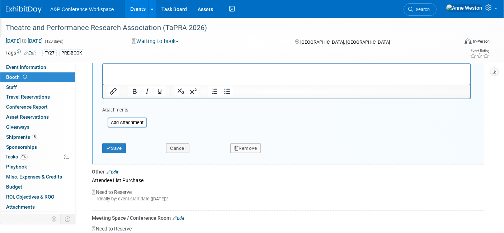
scroll to position [522, 0]
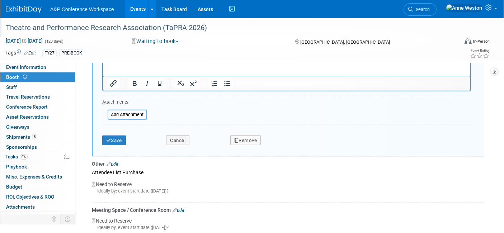
click at [251, 136] on button "Remove" at bounding box center [245, 141] width 31 height 10
click at [288, 141] on link "Yes" at bounding box center [285, 146] width 21 height 11
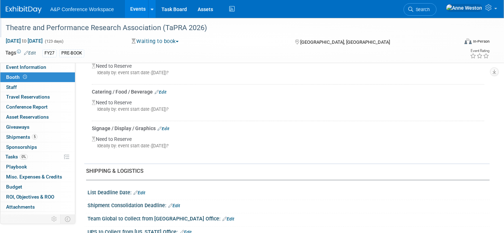
scroll to position [442, 0]
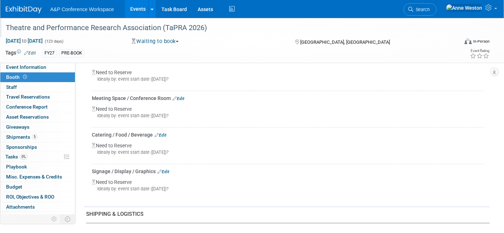
click at [166, 169] on link "Edit" at bounding box center [163, 171] width 12 height 5
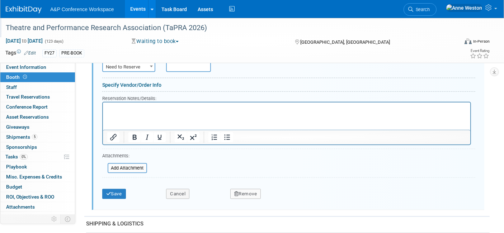
scroll to position [641, 0]
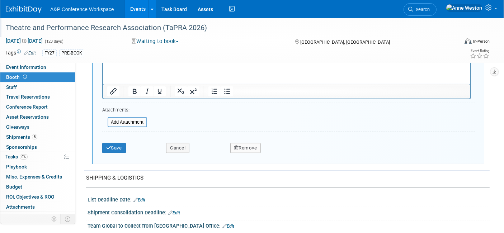
click at [238, 143] on button "Remove" at bounding box center [245, 148] width 31 height 10
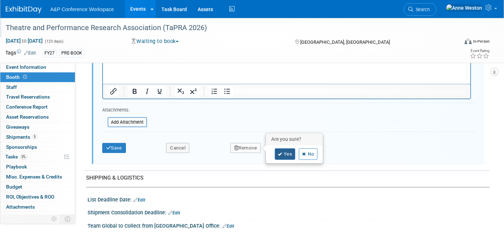
click at [276, 149] on link "Yes" at bounding box center [285, 153] width 21 height 11
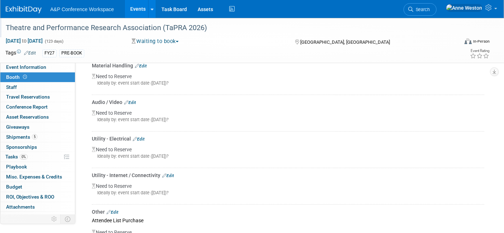
scroll to position [243, 0]
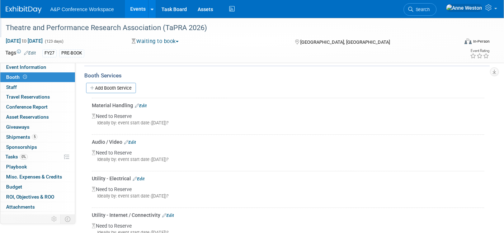
click at [143, 103] on link "Edit" at bounding box center [141, 105] width 12 height 5
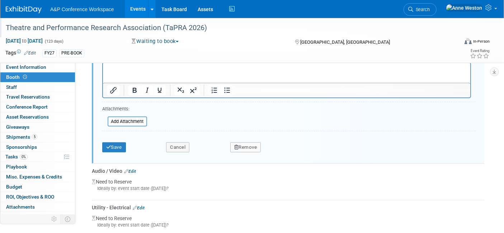
scroll to position [376, 0]
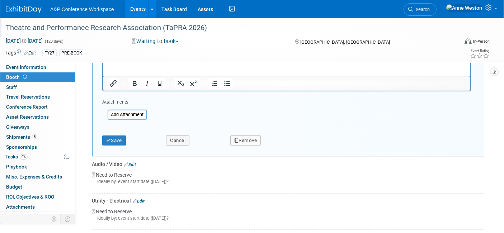
click at [252, 138] on button "Remove" at bounding box center [245, 141] width 31 height 10
click at [280, 143] on link "Yes" at bounding box center [285, 146] width 21 height 11
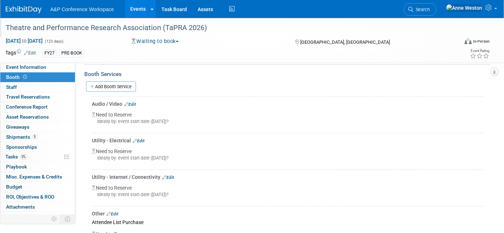
scroll to position [256, 0]
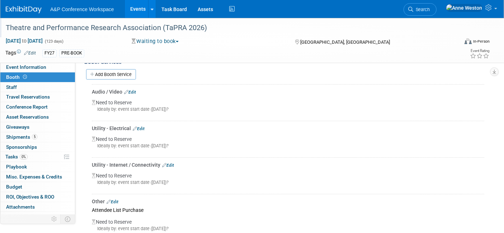
click at [130, 90] on link "Edit" at bounding box center [130, 92] width 12 height 5
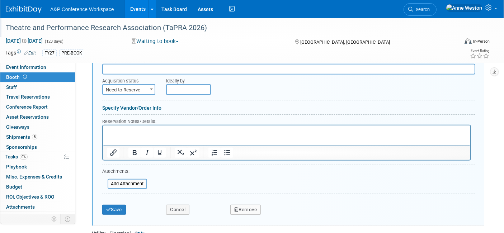
scroll to position [336, 0]
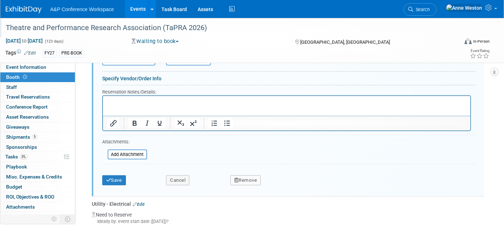
click at [245, 175] on button "Remove" at bounding box center [245, 180] width 31 height 10
click at [278, 184] on icon at bounding box center [280, 186] width 4 height 4
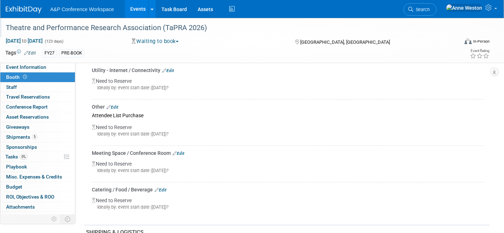
scroll to position [296, 0]
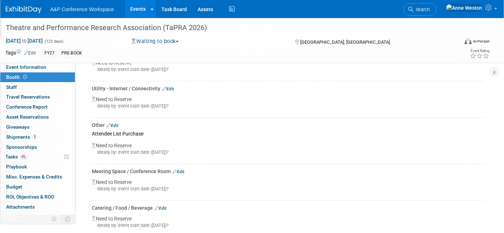
click at [115, 123] on link "Edit" at bounding box center [112, 125] width 12 height 5
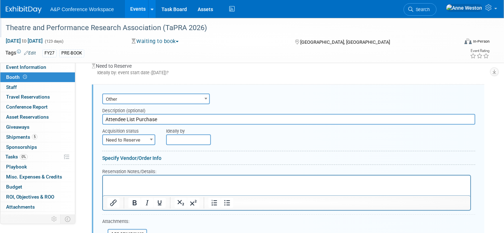
scroll to position [409, 0]
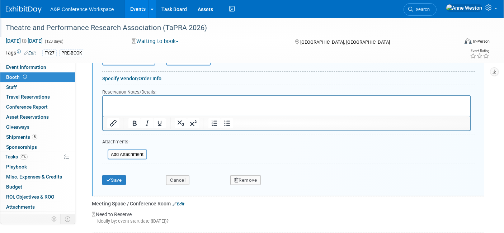
click at [252, 175] on button "Remove" at bounding box center [245, 180] width 31 height 10
click at [277, 180] on link "Yes" at bounding box center [285, 185] width 21 height 11
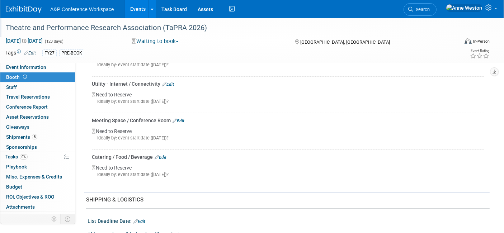
scroll to position [290, 0]
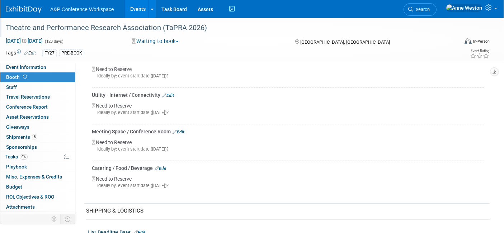
click at [164, 166] on link "Edit" at bounding box center [161, 168] width 12 height 5
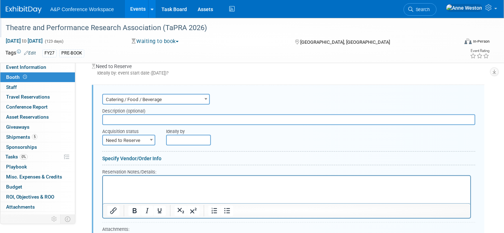
scroll to position [445, 0]
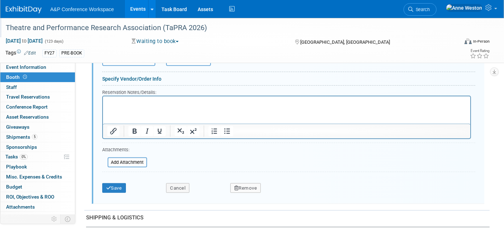
click at [249, 183] on button "Remove" at bounding box center [245, 188] width 31 height 10
click at [282, 189] on link "Yes" at bounding box center [285, 193] width 21 height 11
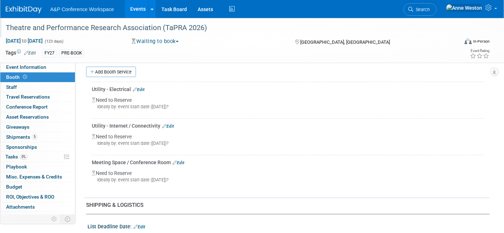
scroll to position [246, 0]
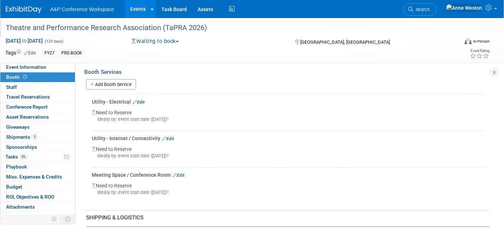
click at [181, 173] on link "Edit" at bounding box center [178, 175] width 12 height 5
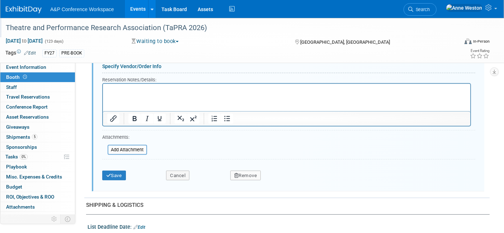
scroll to position [449, 0]
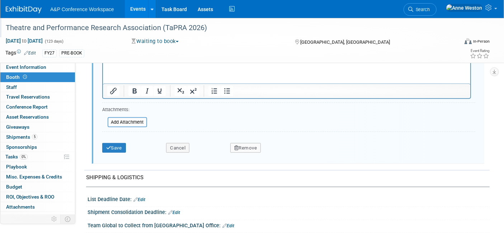
click at [246, 147] on button "Remove" at bounding box center [245, 148] width 31 height 10
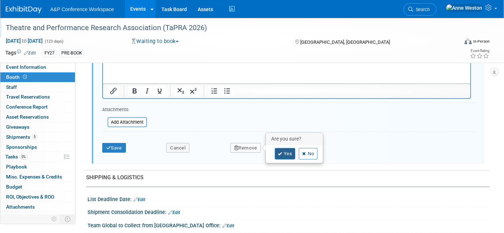
click at [278, 152] on icon at bounding box center [280, 154] width 4 height 4
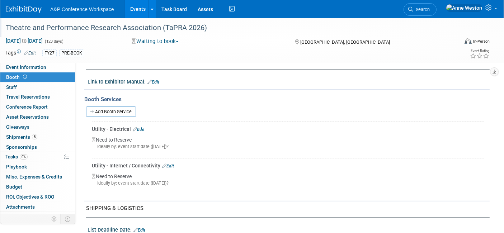
scroll to position [210, 0]
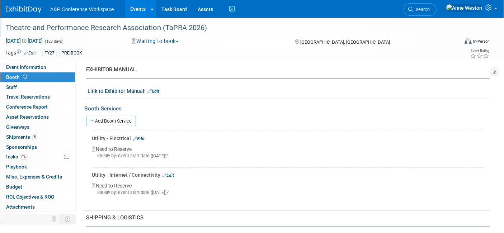
click at [141, 136] on link "Edit" at bounding box center [139, 138] width 12 height 5
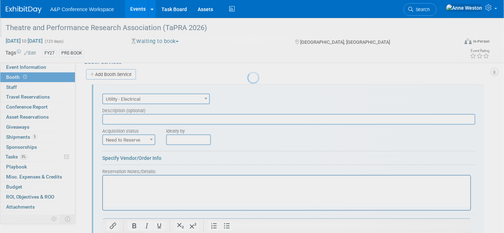
scroll to position [0, 0]
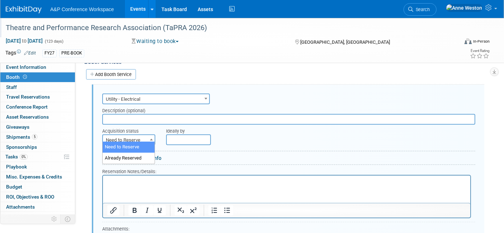
click at [145, 135] on span "Need to Reserve" at bounding box center [129, 140] width 52 height 10
click at [165, 146] on form "Audio / Video Carpet / Flooring Catering / Food / Beverage Floral / Decorative …" at bounding box center [288, 184] width 373 height 184
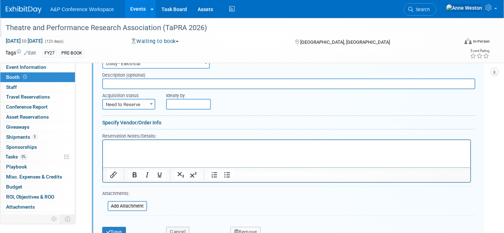
scroll to position [376, 0]
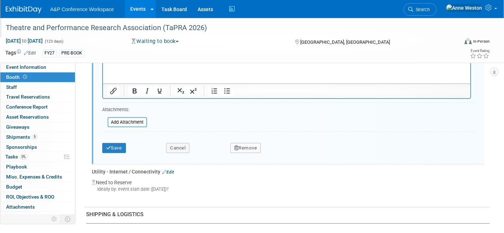
click at [242, 145] on button "Remove" at bounding box center [245, 148] width 31 height 10
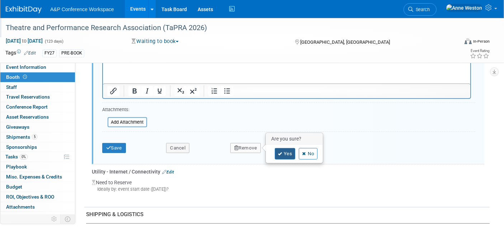
click at [278, 152] on icon at bounding box center [280, 154] width 4 height 4
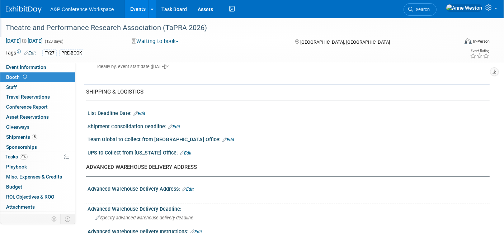
scroll to position [217, 0]
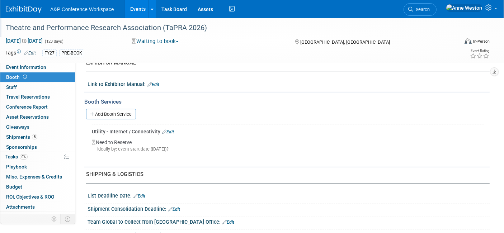
click at [170, 129] on link "Edit" at bounding box center [168, 131] width 12 height 5
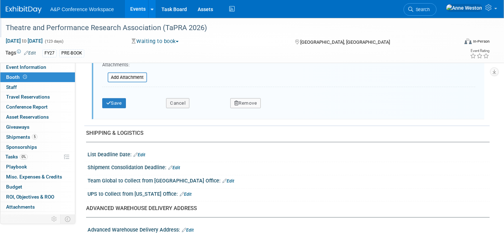
scroll to position [0, 0]
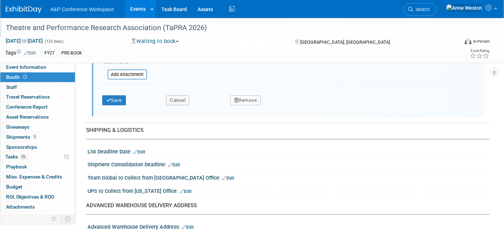
click at [246, 95] on button "Remove" at bounding box center [245, 100] width 31 height 10
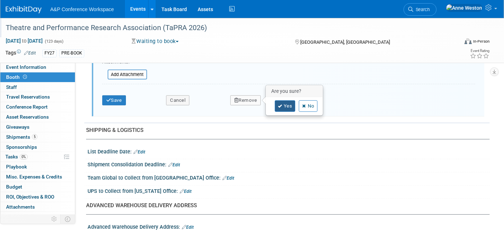
click at [280, 104] on icon at bounding box center [280, 106] width 4 height 4
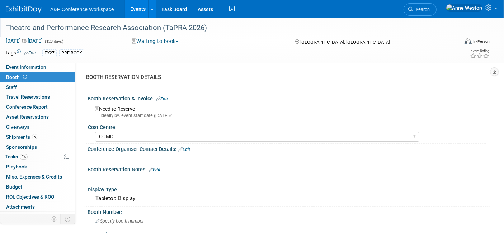
scroll to position [159, 0]
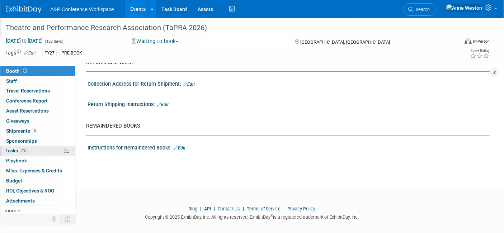
click at [36, 151] on link "0% Tasks 0%" at bounding box center [37, 151] width 75 height 10
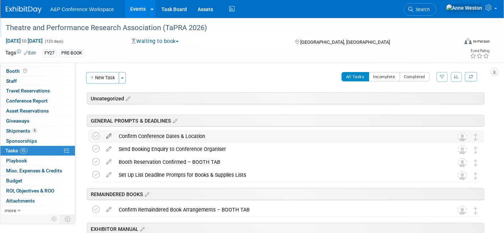
click at [110, 133] on icon at bounding box center [109, 134] width 13 height 9
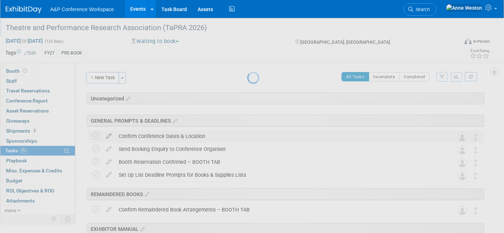
select select "9"
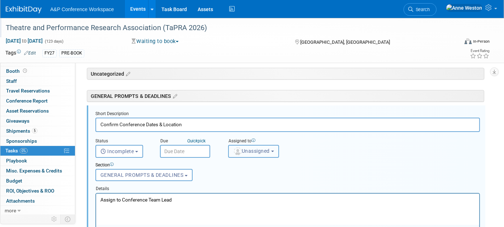
click at [263, 149] on span "Unassigned" at bounding box center [251, 151] width 37 height 6
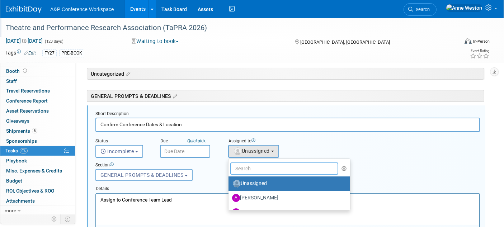
click at [247, 165] on input "text" at bounding box center [284, 168] width 108 height 12
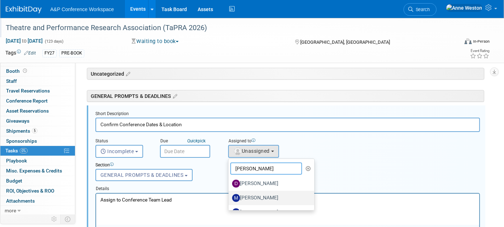
type input "Matt"
drag, startPoint x: 251, startPoint y: 191, endPoint x: 153, endPoint y: 0, distance: 214.5
click at [251, 192] on label "[PERSON_NAME]" at bounding box center [269, 197] width 75 height 11
click at [229, 195] on input "[PERSON_NAME]" at bounding box center [227, 197] width 5 height 5
select select "2db20fb6-019a-42f9-b51c-aabbbf535978"
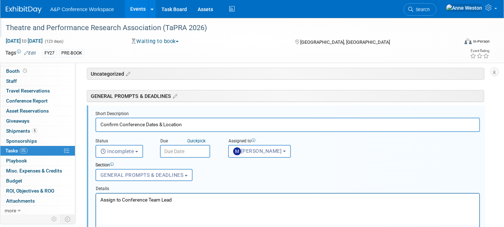
click at [180, 147] on input "text" at bounding box center [185, 151] width 50 height 13
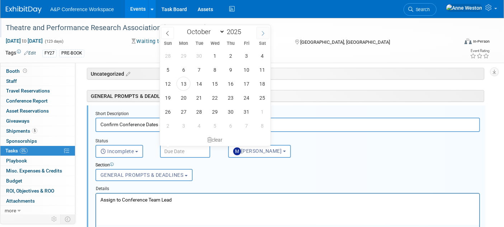
click at [258, 30] on span at bounding box center [262, 33] width 13 height 12
select select "11"
click at [217, 109] on span "31" at bounding box center [215, 112] width 14 height 14
type input "Dec 31, 2025"
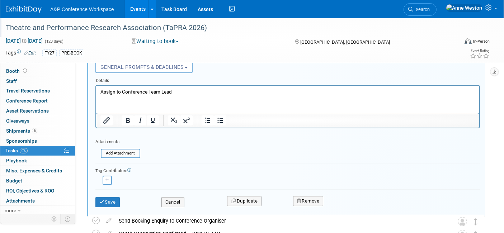
scroll to position [144, 0]
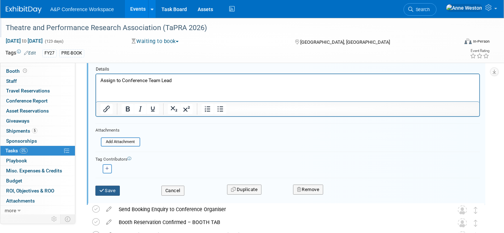
click at [105, 187] on button "Save" at bounding box center [107, 191] width 24 height 10
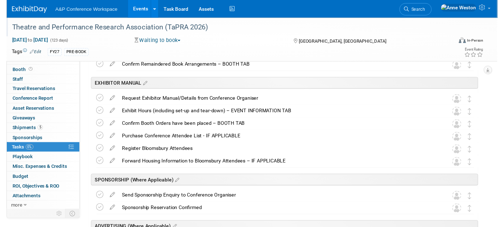
scroll to position [25, 0]
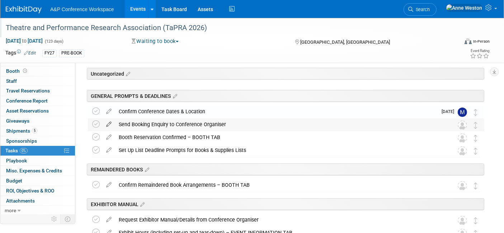
click at [106, 123] on icon at bounding box center [109, 122] width 13 height 9
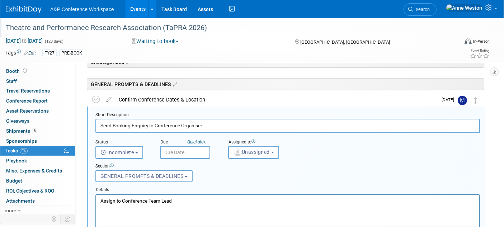
scroll to position [38, 0]
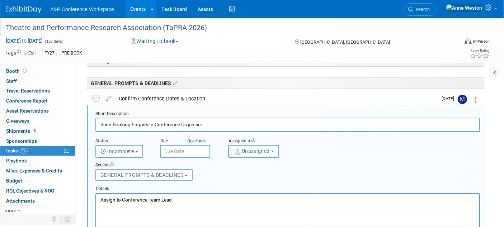
click at [262, 149] on span "Unassigned" at bounding box center [251, 151] width 37 height 6
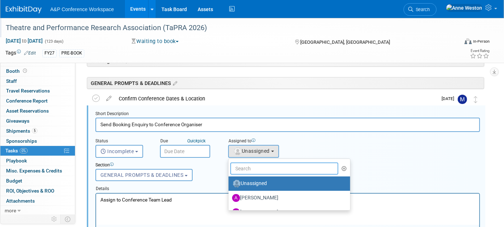
click at [260, 167] on input "text" at bounding box center [284, 168] width 108 height 12
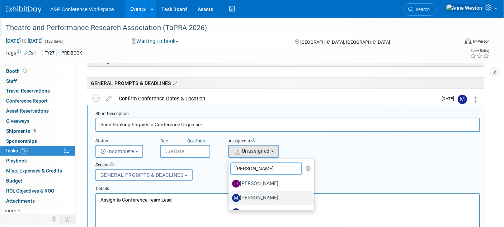
type input "Matt"
click at [255, 196] on label "[PERSON_NAME]" at bounding box center [269, 197] width 75 height 11
click at [229, 196] on input "[PERSON_NAME]" at bounding box center [227, 197] width 5 height 5
select select "2db20fb6-019a-42f9-b51c-aabbbf535978"
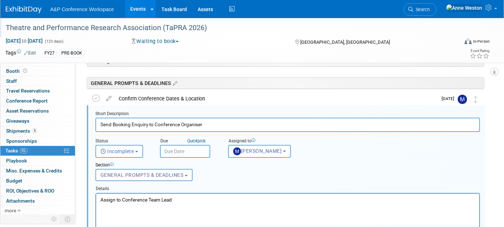
click at [179, 147] on input "text" at bounding box center [185, 151] width 50 height 13
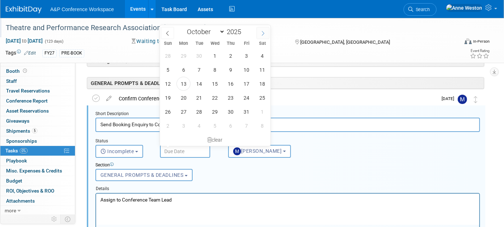
click at [259, 32] on span at bounding box center [262, 33] width 13 height 12
select select "11"
click at [259, 32] on span at bounding box center [262, 33] width 13 height 12
type input "2026"
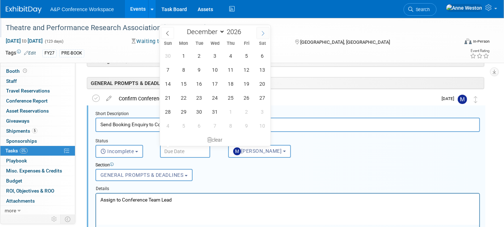
select select "0"
click at [249, 110] on span "30" at bounding box center [246, 112] width 14 height 14
type input "Jan 30, 2026"
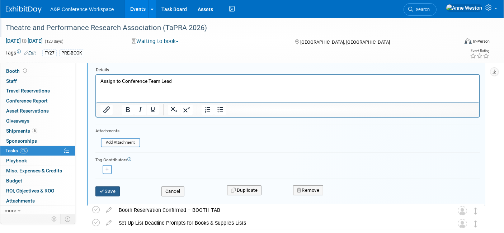
scroll to position [157, 0]
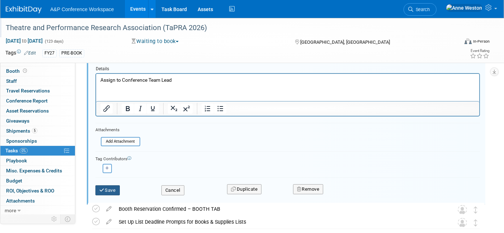
click at [110, 185] on button "Save" at bounding box center [107, 190] width 24 height 10
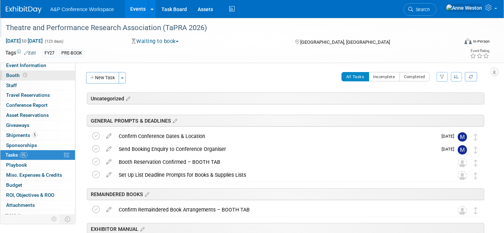
scroll to position [0, 0]
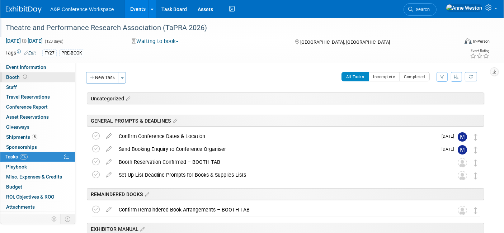
click at [34, 74] on link "Booth" at bounding box center [37, 77] width 75 height 10
select select "COMD"
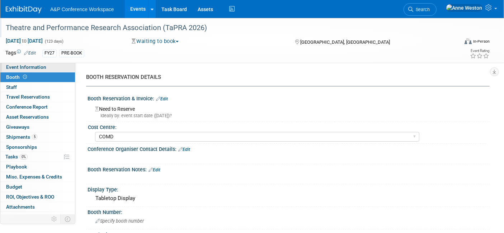
click at [38, 66] on span "Event Information" at bounding box center [26, 67] width 40 height 6
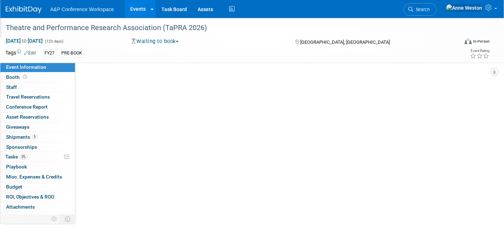
select select "Annual"
select select "Level 2"
select select "In-Person Booth"
select select "Drama & Performance Studies"
select select "Methuen Drama"
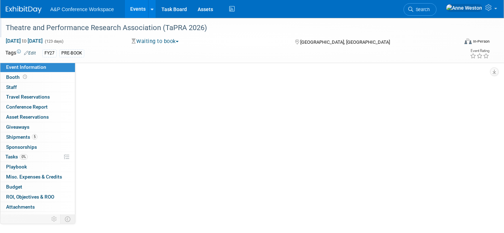
select select "[PERSON_NAME]"
select select "Brand/Subject Presence​"
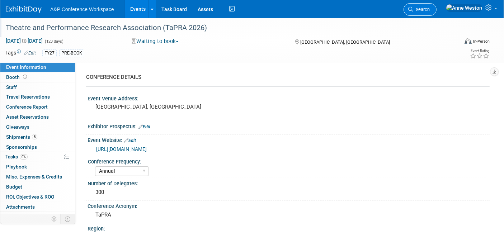
click at [429, 9] on span "Search" at bounding box center [421, 9] width 16 height 5
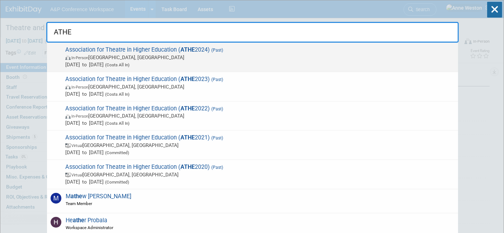
type input "ATHE"
click at [156, 45] on div "Association for Theatre in Higher Education ( ATHE 2024) (Past) In-Person Atlan…" at bounding box center [252, 57] width 411 height 29
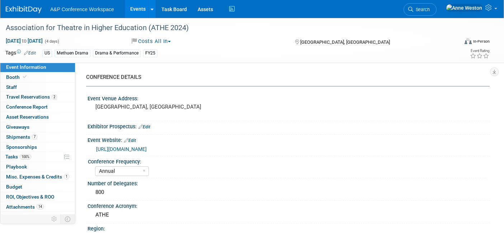
select select "Annual"
select select "Level 1"
select select "In-Person Booth"
select select "[PERSON_NAME]"
click at [436, 4] on link "Search" at bounding box center [419, 9] width 33 height 13
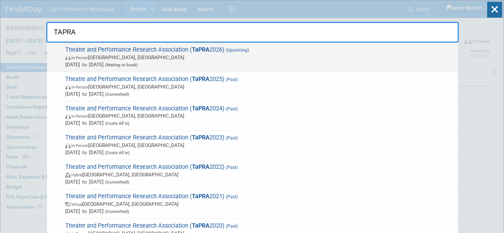
type input "TAPRA"
click at [139, 48] on span "Theatre and Performance Research Association ( TaPRA 2026) (Upcoming) In-Person…" at bounding box center [258, 57] width 391 height 22
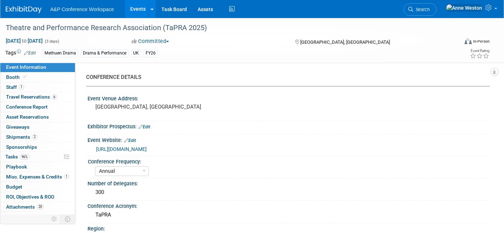
select select "Annual"
select select "Level 2"
select select "In-Person Booth"
select select "Drama & Performance Studies"
select select "Methuen Drama"
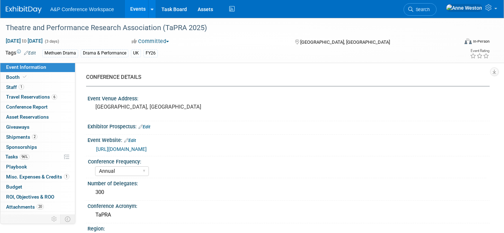
select select "[PERSON_NAME]"
select select "Networking/Commissioning"
click at [429, 10] on span "Search" at bounding box center [421, 9] width 16 height 5
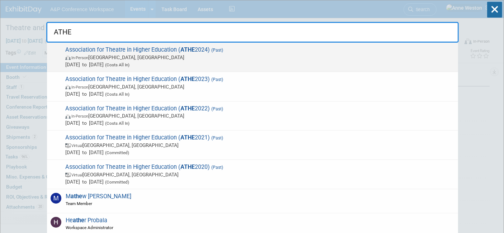
type input "ATHE"
click at [112, 48] on span "Association for Theatre in Higher Education ( ATHE 2024) (Past) In-Person [GEOG…" at bounding box center [258, 57] width 391 height 22
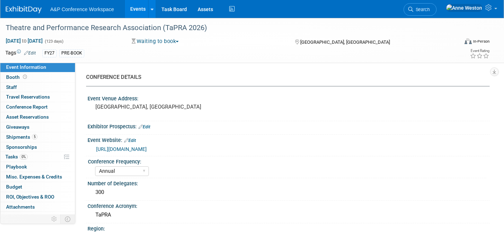
select select "Annual"
select select "Level 2"
select select "In-Person Booth"
select select "Drama & Performance Studies"
select select "Methuen Drama"
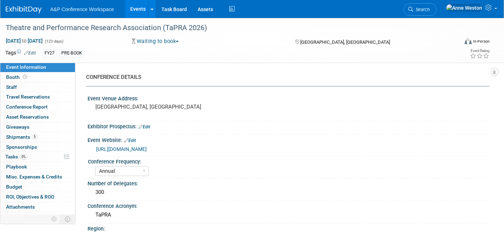
select select "[PERSON_NAME]"
select select "Brand/Subject Presence​"
click at [115, 147] on link "[URL][DOMAIN_NAME]" at bounding box center [121, 149] width 51 height 6
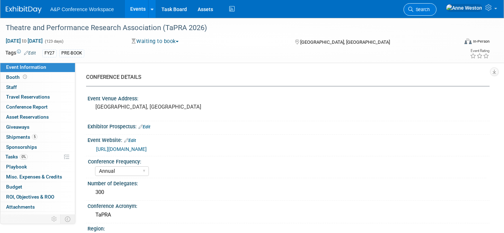
click at [429, 8] on span "Search" at bounding box center [421, 9] width 16 height 5
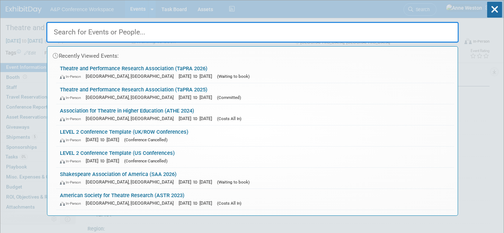
click at [187, 34] on input "text" at bounding box center [252, 32] width 412 height 21
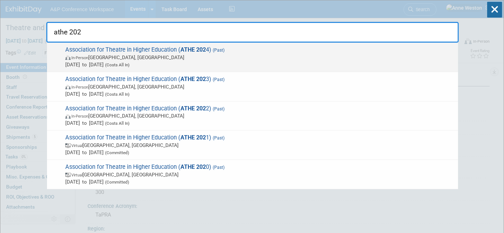
type input "athe 202"
click at [83, 49] on span "Association for Theatre in Higher Education ( ATHE 202 4) (Past) In-Person [GEO…" at bounding box center [258, 57] width 391 height 22
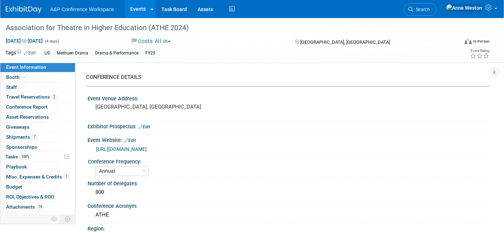
select select "Annual"
select select "Level 1"
select select "In-Person Booth"
select select "[PERSON_NAME]"
click at [436, 6] on link "Search" at bounding box center [419, 9] width 33 height 13
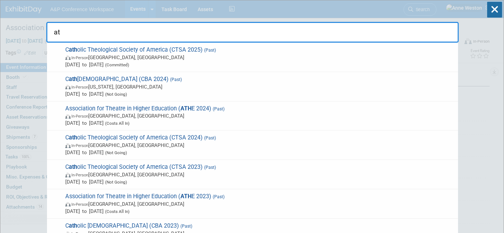
type input "a"
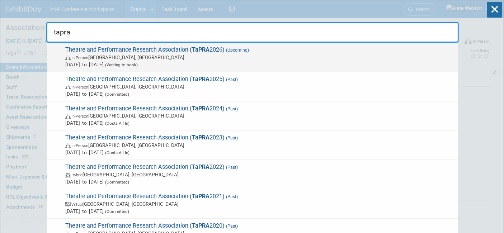
type input "tapra"
click at [139, 56] on span "In-Person London, United Kingdom" at bounding box center [259, 57] width 389 height 7
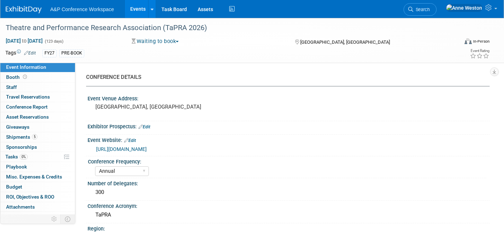
select select "Annual"
select select "Level 2"
select select "In-Person Booth"
select select "Drama & Performance Studies"
select select "Methuen Drama"
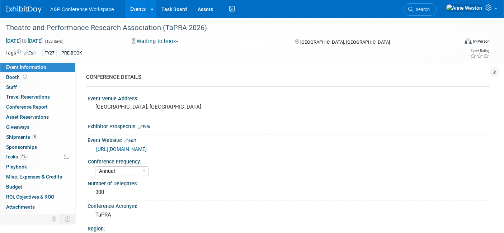
select select "[PERSON_NAME]"
select select "Brand/Subject Presence​"
click at [429, 9] on span "Search" at bounding box center [421, 9] width 16 height 5
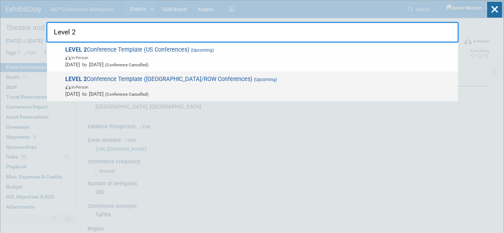
type input "Level 2"
click at [140, 79] on span "LEVEL 2 Conference Template (UK/ROW Conferences) (Upcoming) In-Person [DATE] to…" at bounding box center [258, 87] width 391 height 22
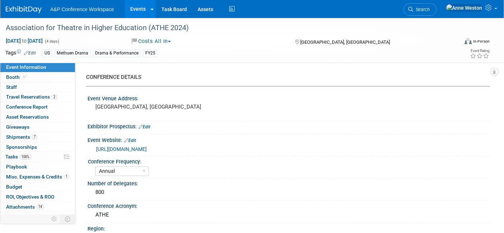
select select "Annual"
select select "Level 1"
select select "In-Person Booth"
select select "[PERSON_NAME]"
click at [436, 5] on link "Search" at bounding box center [419, 9] width 33 height 13
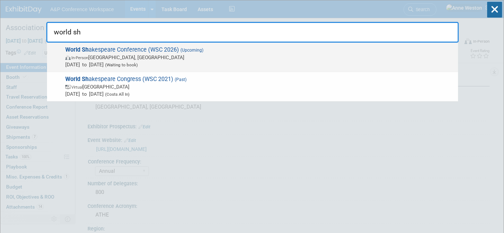
type input "world sh"
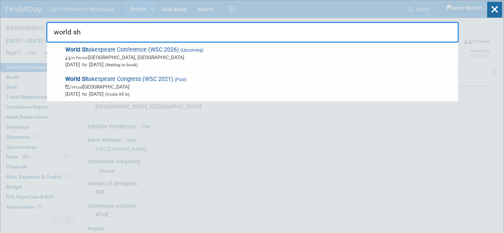
click at [125, 58] on span "In-Person [GEOGRAPHIC_DATA], [GEOGRAPHIC_DATA]" at bounding box center [259, 57] width 389 height 7
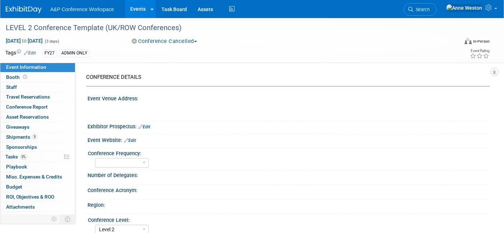
select select "Level 2"
select select "In-Person Booth"
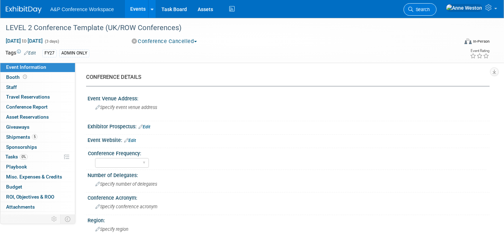
click at [429, 10] on span "Search" at bounding box center [421, 9] width 16 height 5
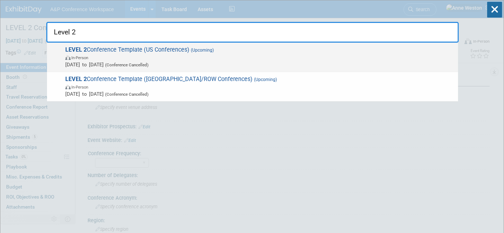
type input "Level 2"
click at [105, 49] on span "LEVEL 2 Conference Template (US Conferences) (Upcoming) In-Person Oct 21, 2024 …" at bounding box center [258, 57] width 391 height 22
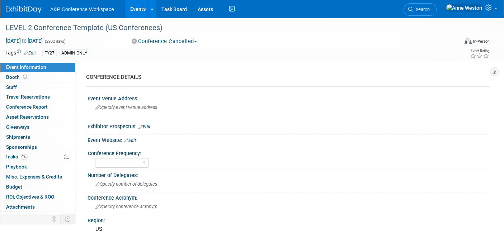
select select "Level 2"
select select "In-Person Booth"
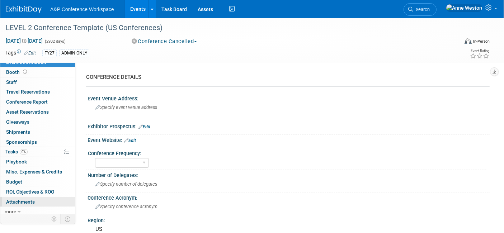
scroll to position [6, 0]
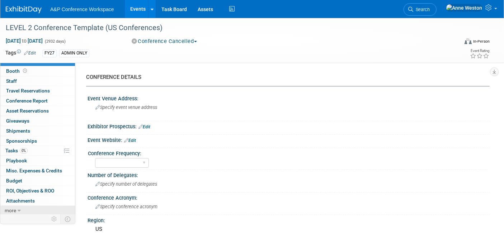
click at [9, 208] on span "more" at bounding box center [10, 211] width 11 height 6
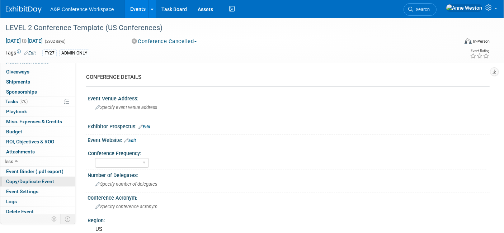
click at [35, 179] on span "Copy/Duplicate Event" at bounding box center [30, 182] width 48 height 6
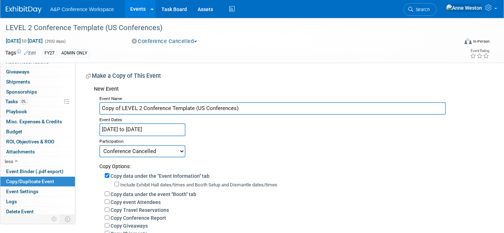
click at [265, 107] on input "Copy of LEVEL 2 Conference Template (US Conferences)" at bounding box center [272, 108] width 346 height 13
drag, startPoint x: 264, startPoint y: 107, endPoint x: 77, endPoint y: 110, distance: 186.8
click at [77, 110] on div "CONFERENCE DETAILS Event Venue Address: Specify event venue address Exhibitor P…" at bounding box center [282, 197] width 414 height 270
paste input "Association for Theatre in Higher Education (ATHE 2024)"
type input "Association for Theatre in Higher Education (ATHE 2024)"
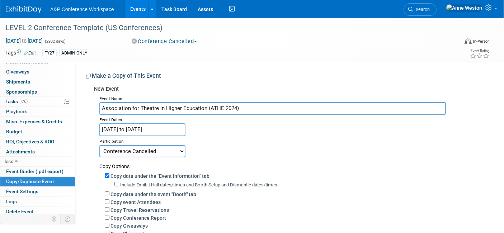
click at [136, 147] on select "Committed Considering Not Going Conference Cancelled Conference Postponed Waiti…" at bounding box center [142, 151] width 86 height 12
select select "103"
click at [99, 145] on select "Committed Considering Not Going Conference Cancelled Conference Postponed Waiti…" at bounding box center [142, 151] width 86 height 12
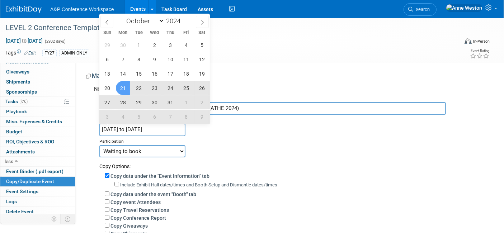
click at [140, 126] on input "Oct 21, 2024 to Oct 30, 2032" at bounding box center [142, 129] width 86 height 13
click at [201, 20] on icon at bounding box center [202, 22] width 5 height 5
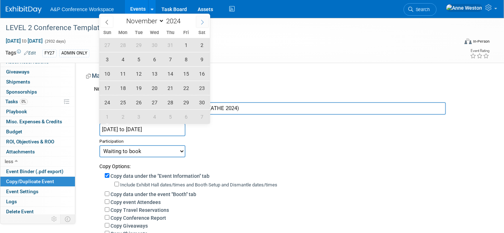
click at [201, 20] on icon at bounding box center [202, 22] width 3 height 5
select select "11"
click at [184, 19] on span at bounding box center [183, 19] width 5 height 4
type input "2026"
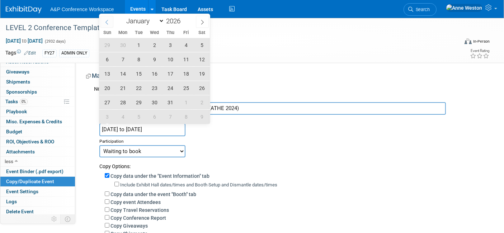
click at [106, 21] on icon at bounding box center [106, 22] width 5 height 5
select select "7"
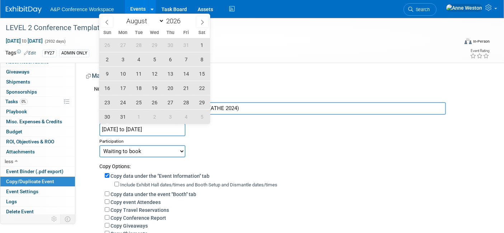
click at [200, 43] on span "1" at bounding box center [202, 45] width 14 height 14
type input "[DATE]"
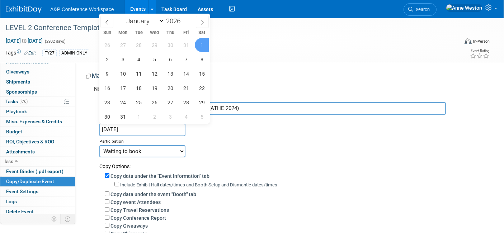
click at [200, 43] on span "1" at bounding box center [202, 45] width 14 height 14
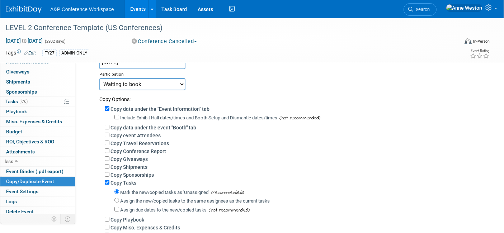
scroll to position [80, 0]
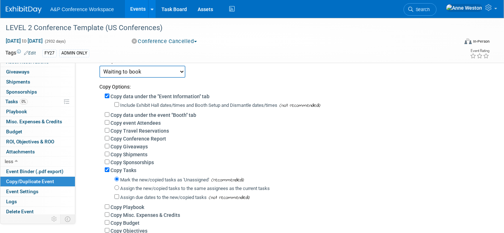
click at [110, 111] on div "Copy data under the event "Booth" tab" at bounding box center [294, 115] width 379 height 8
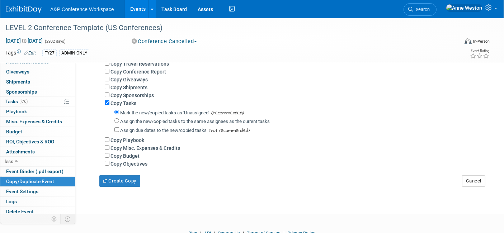
scroll to position [159, 0]
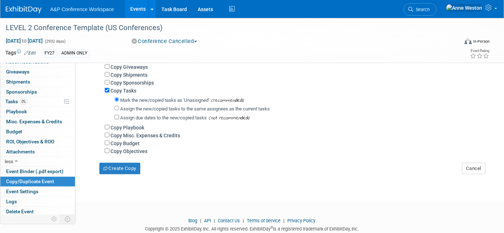
click at [111, 134] on label "Copy Misc. Expenses & Credits" at bounding box center [145, 136] width 70 height 6
click at [109, 134] on input "Copy Misc. Expenses & Credits" at bounding box center [107, 135] width 5 height 5
checkbox input "true"
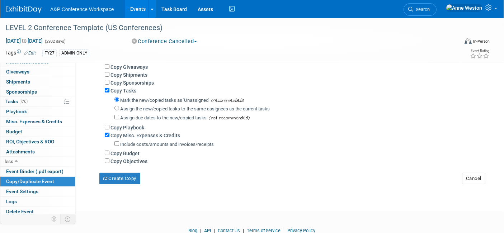
click at [114, 152] on label "Copy Budget" at bounding box center [124, 154] width 29 height 6
click at [109, 152] on input "Copy Budget" at bounding box center [107, 153] width 5 height 5
checkbox input "true"
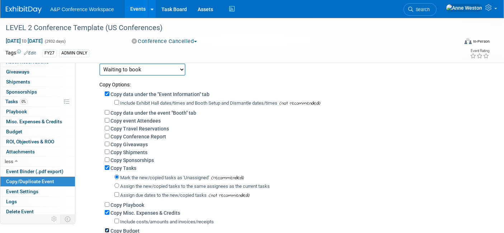
scroll to position [80, 0]
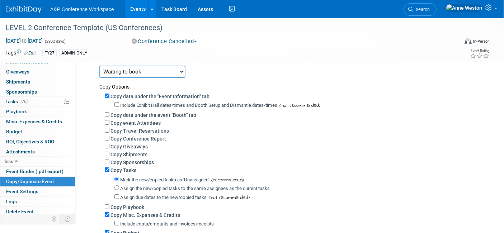
click at [135, 152] on label "Copy Shipments" at bounding box center [128, 155] width 37 height 6
click at [109, 152] on input "Copy Shipments" at bounding box center [107, 154] width 5 height 5
checkbox input "true"
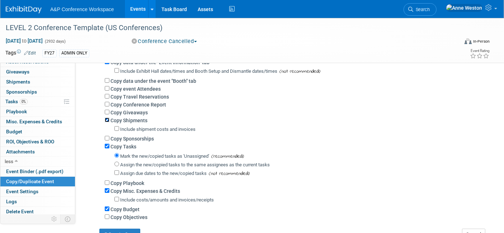
scroll to position [196, 0]
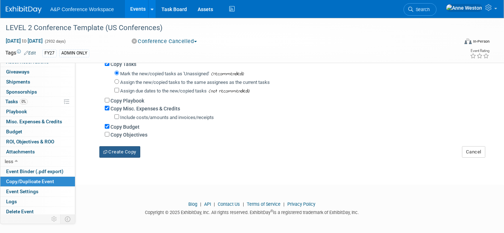
click at [130, 149] on button "Create Copy" at bounding box center [119, 151] width 41 height 11
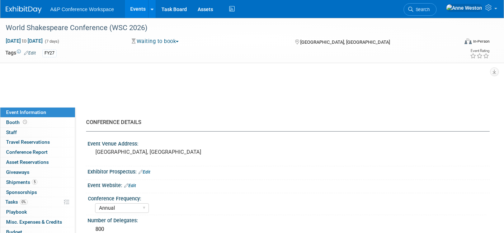
select select "Annual"
select select "Level 1"
select select "In-Person Booth"
select select "Drama & Performance Studies"
select select "The [PERSON_NAME]"
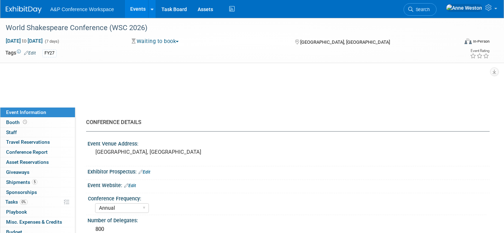
select select "[PERSON_NAME]"
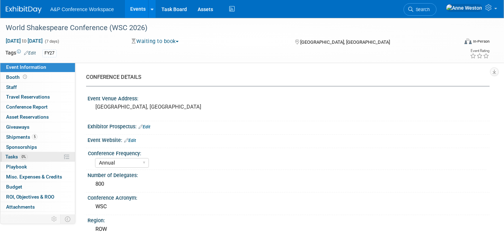
click at [30, 157] on link "0% Tasks 0%" at bounding box center [37, 157] width 75 height 10
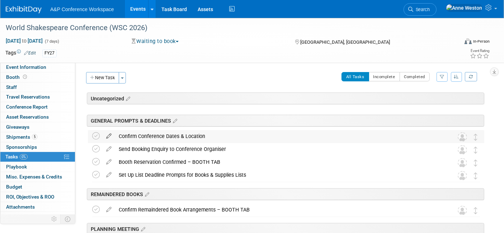
click at [106, 134] on icon at bounding box center [109, 134] width 13 height 9
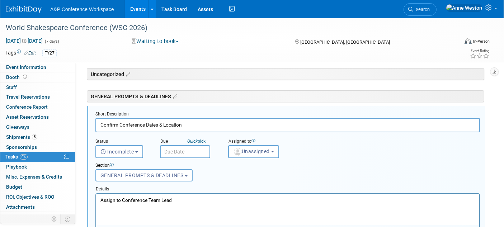
scroll to position [25, 0]
click at [245, 148] on span "Unassigned" at bounding box center [251, 151] width 37 height 6
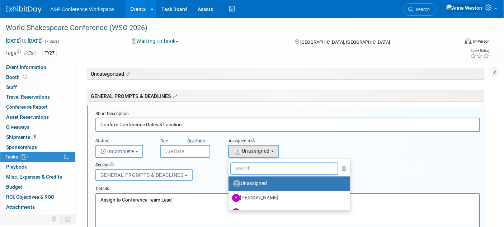
click at [258, 163] on input "text" at bounding box center [284, 168] width 108 height 12
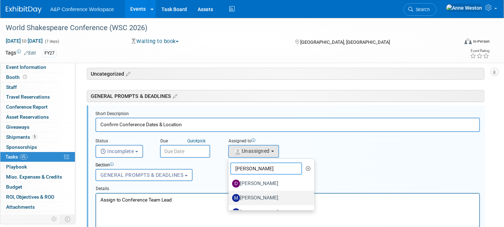
type input "[PERSON_NAME]"
click at [253, 196] on label "[PERSON_NAME]" at bounding box center [269, 197] width 75 height 11
click at [229, 196] on input "[PERSON_NAME]" at bounding box center [227, 197] width 5 height 5
select select "2db20fb6-019a-42f9-b51c-aabbbf535978"
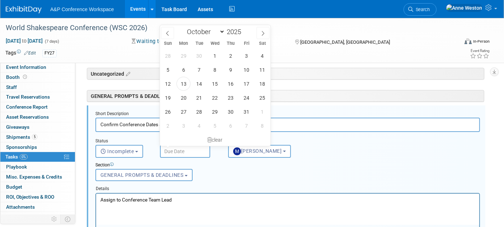
click at [176, 148] on input "text" at bounding box center [185, 151] width 50 height 13
click at [245, 102] on span "24" at bounding box center [246, 98] width 14 height 14
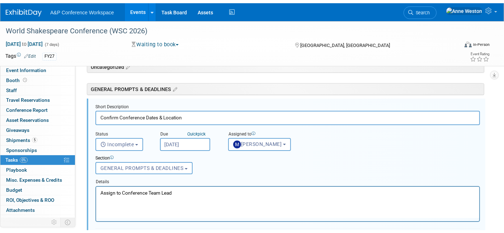
scroll to position [65, 0]
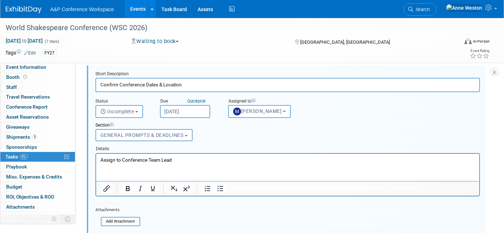
click at [179, 108] on input "Oct 24, 2025" at bounding box center [185, 111] width 50 height 13
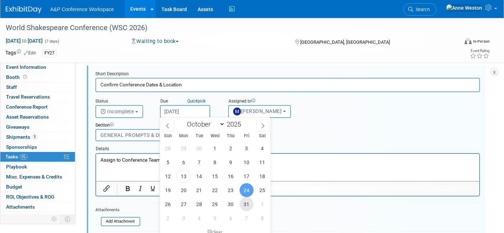
click at [248, 203] on span "31" at bounding box center [246, 204] width 14 height 14
type input "Oct 31, 2025"
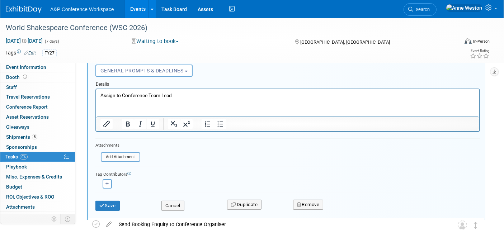
scroll to position [144, 0]
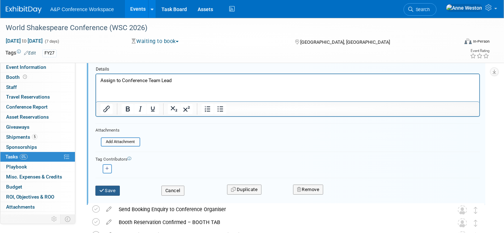
click at [109, 186] on button "Save" at bounding box center [107, 191] width 24 height 10
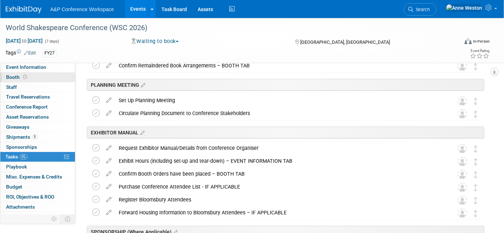
click at [24, 77] on icon at bounding box center [25, 77] width 4 height 4
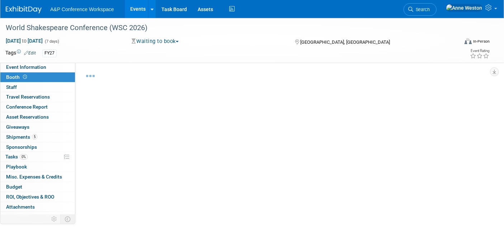
select select "COMD"
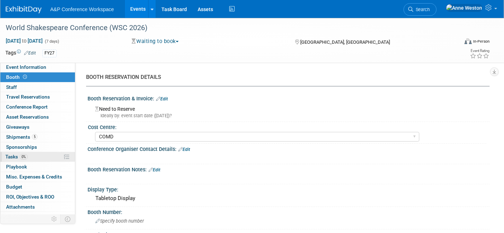
click at [21, 158] on span "0%" at bounding box center [24, 156] width 8 height 5
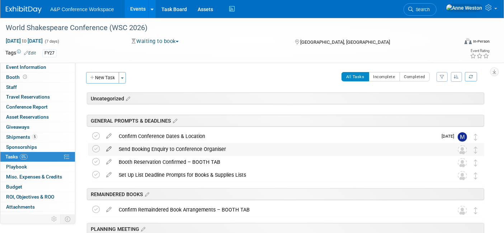
click at [108, 147] on icon at bounding box center [109, 147] width 13 height 9
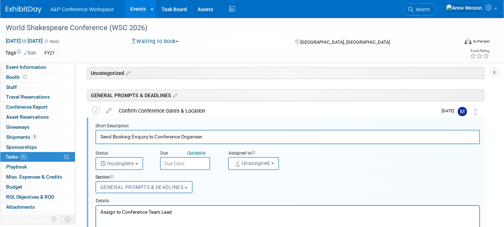
scroll to position [38, 0]
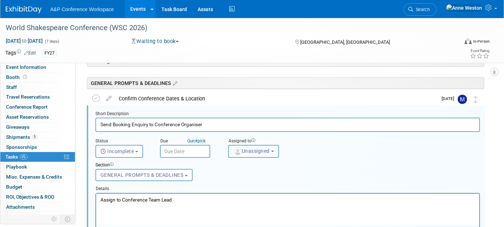
click at [260, 151] on span "Unassigned" at bounding box center [251, 151] width 37 height 6
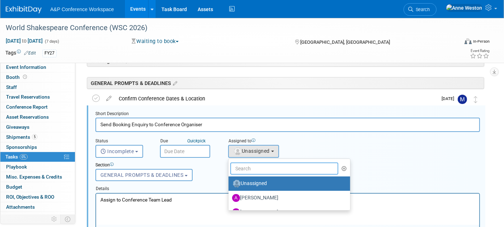
click at [248, 165] on input "text" at bounding box center [284, 168] width 108 height 12
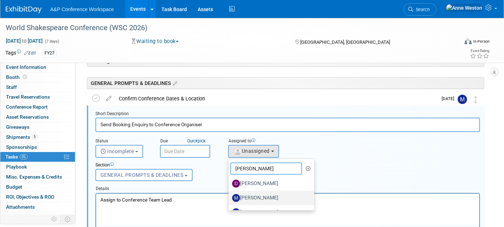
type input "Matt"
click at [252, 193] on label "[PERSON_NAME]" at bounding box center [269, 197] width 75 height 11
click at [229, 195] on input "[PERSON_NAME]" at bounding box center [227, 197] width 5 height 5
select select "2db20fb6-019a-42f9-b51c-aabbbf535978"
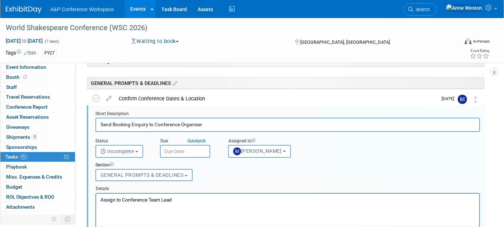
click at [182, 148] on input "text" at bounding box center [185, 151] width 50 height 13
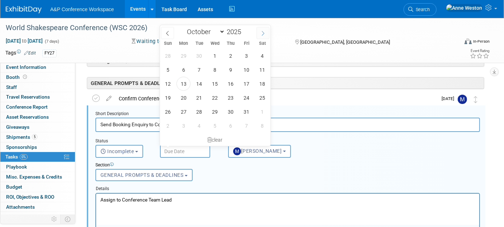
click at [262, 34] on icon at bounding box center [262, 33] width 5 height 5
select select "10"
click at [246, 109] on span "28" at bounding box center [246, 112] width 14 height 14
type input "Nov 28, 2025"
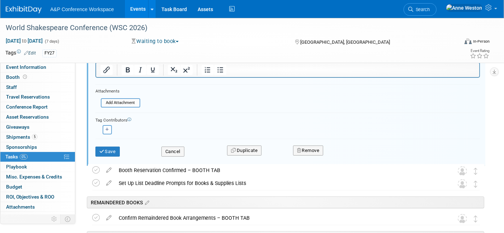
scroll to position [197, 0]
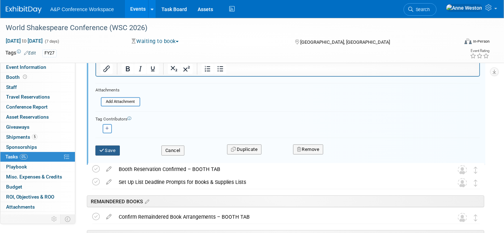
click at [106, 148] on button "Save" at bounding box center [107, 151] width 24 height 10
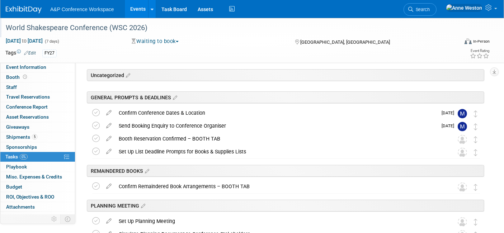
scroll to position [0, 0]
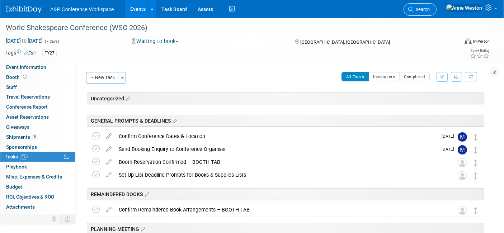
click at [429, 8] on span "Search" at bounding box center [421, 9] width 16 height 5
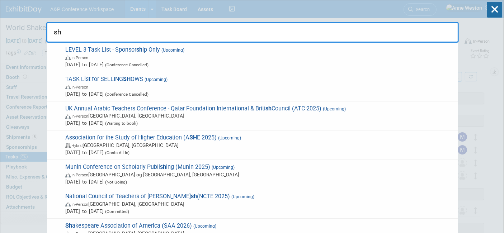
type input "s"
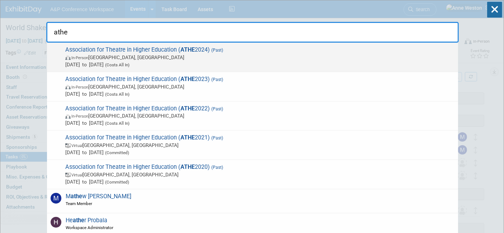
type input "athe"
click at [78, 59] on span "In-Person" at bounding box center [79, 58] width 17 height 5
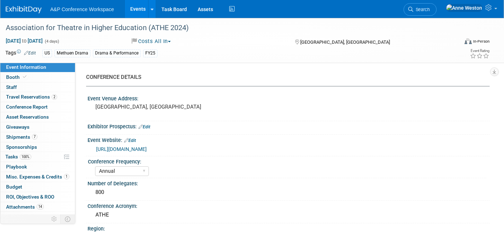
select select "Annual"
select select "Level 1"
select select "In-Person Booth"
select select "[PERSON_NAME]"
click at [197, 26] on div "Association for Theatre in Higher Education (ATHE 2024)" at bounding box center [225, 28] width 445 height 13
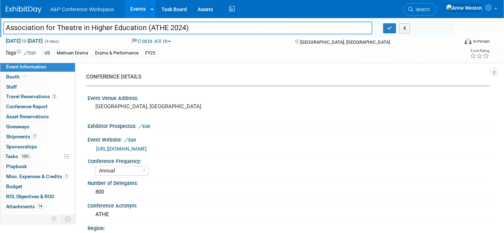
drag, startPoint x: 209, startPoint y: 30, endPoint x: 2, endPoint y: 23, distance: 207.7
click at [2, 23] on div "Association for Theatre in Higher Education (ATHE 2024)" at bounding box center [188, 28] width 380 height 11
click at [145, 58] on div "Tags Edit US Methuen Drama Drama & Performance FY25 Event Rating" at bounding box center [247, 54] width 495 height 13
click at [187, 147] on div "[URL][DOMAIN_NAME]" at bounding box center [290, 149] width 388 height 8
click at [130, 140] on link "Edit" at bounding box center [130, 140] width 12 height 5
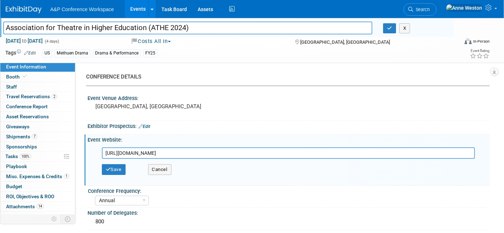
drag, startPoint x: 199, startPoint y: 151, endPoint x: 100, endPoint y: 151, distance: 98.9
click at [100, 151] on div "[URL][DOMAIN_NAME]" at bounding box center [289, 152] width 387 height 11
click at [113, 170] on button "Save" at bounding box center [114, 169] width 24 height 11
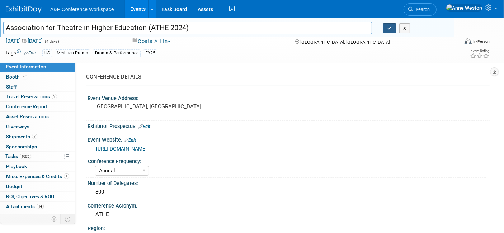
click at [390, 27] on icon "button" at bounding box center [389, 28] width 5 height 5
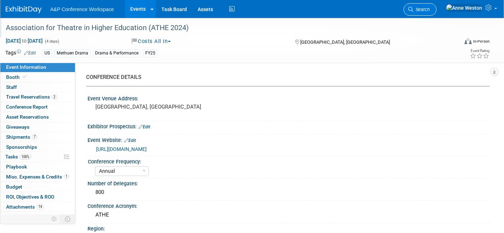
click at [429, 8] on span "Search" at bounding box center [421, 9] width 16 height 5
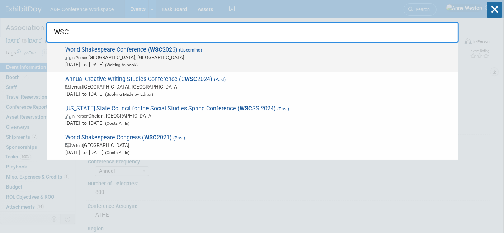
type input "WSC"
click at [87, 52] on span "World Shakespeare Conference ( WSC 2026) (Upcoming) In-Person [GEOGRAPHIC_DATA]…" at bounding box center [258, 57] width 391 height 22
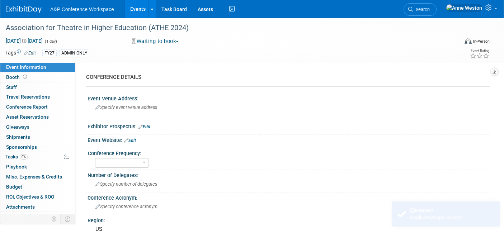
select select "Level 2"
select select "In-Person Booth"
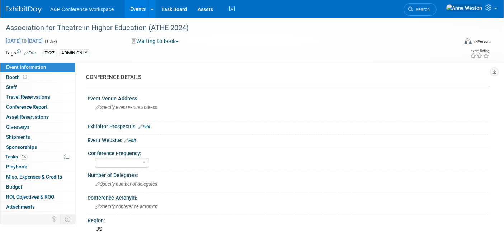
click at [33, 38] on span "[DATE] to [DATE]" at bounding box center [24, 41] width 38 height 6
type input "[DATE]"
select select "7"
click at [120, 17] on ul "A&P Conference Workspace Events Add Event Bulk Upload Events Shareable Event Bo…" at bounding box center [143, 9] width 186 height 18
click at [184, 25] on div "Association for Theatre in Higher Education (ATHE 2024)" at bounding box center [225, 28] width 445 height 13
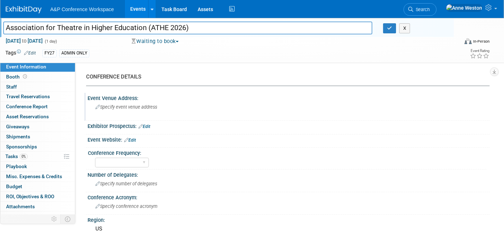
type input "Association for Theatre in Higher Education (ATHE 2026)"
click at [124, 105] on span "Specify event venue address" at bounding box center [126, 106] width 62 height 5
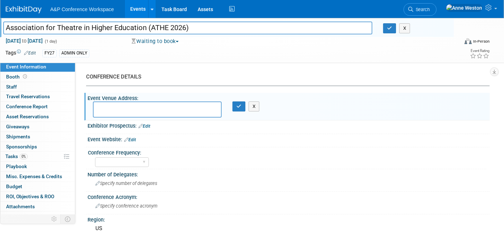
click at [30, 51] on link "Edit" at bounding box center [30, 53] width 12 height 5
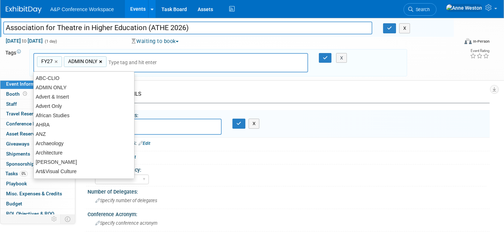
click at [101, 60] on link "×" at bounding box center [101, 62] width 5 height 8
type input "FY27"
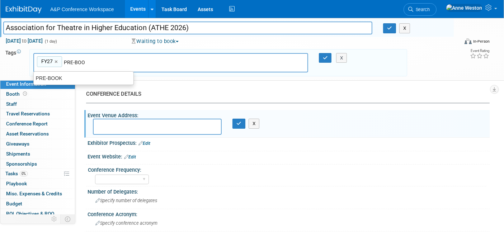
type input "PRE-BOOK"
type input "FY27, PRE-BOOK"
click at [323, 57] on icon "button" at bounding box center [325, 58] width 5 height 5
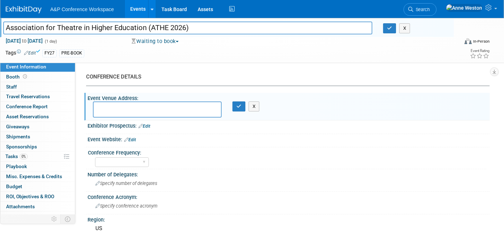
click at [111, 104] on textarea at bounding box center [157, 109] width 129 height 16
type textarea "b"
type textarea "[GEOGRAPHIC_DATA], [GEOGRAPHIC_DATA]"
click at [238, 108] on icon "button" at bounding box center [238, 106] width 5 height 5
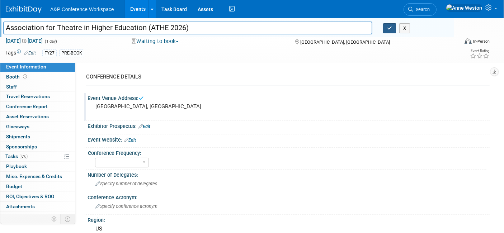
click at [389, 29] on icon "button" at bounding box center [389, 28] width 5 height 5
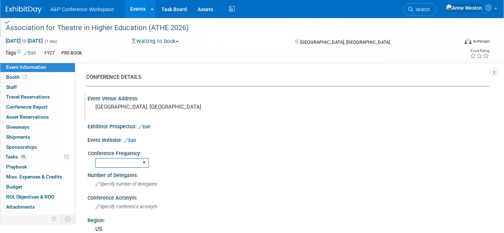
click at [124, 161] on select "Annual Biennial Bi-Annual Triennial Quadrennial" at bounding box center [122, 163] width 54 height 10
select select "Annual"
click at [95, 158] on select "Annual Biennial Bi-Annual Triennial Quadrennial" at bounding box center [122, 163] width 54 height 10
click at [117, 181] on span "Specify number of delegates" at bounding box center [126, 183] width 62 height 5
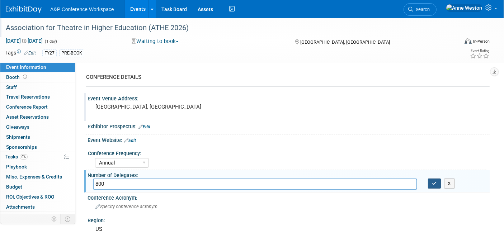
type input "800"
click at [435, 181] on icon "button" at bounding box center [434, 183] width 5 height 5
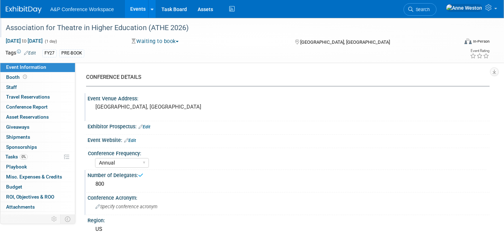
click at [129, 205] on span "Specify conference acronym" at bounding box center [126, 206] width 62 height 5
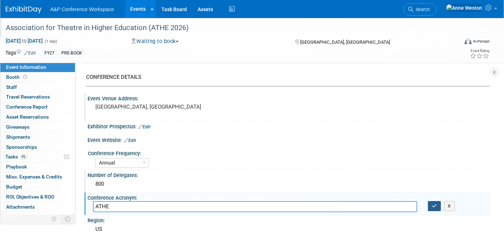
type input "ATHE"
click at [433, 206] on icon "button" at bounding box center [434, 206] width 5 height 5
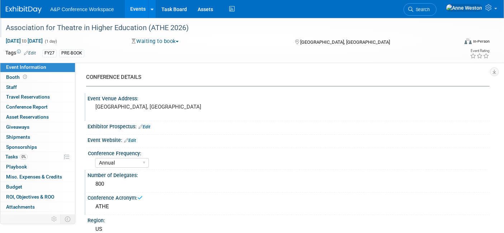
click at [133, 140] on link "Edit" at bounding box center [130, 140] width 12 height 5
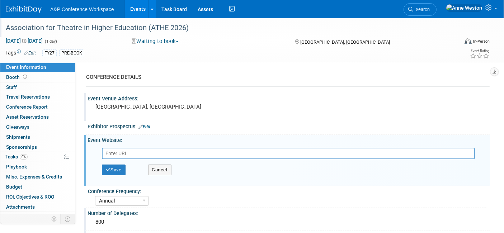
paste input "https://www.athe.org/page/23_Exhibit"
type input "https://www.athe.org/page/23_Exhibit"
click at [117, 167] on button "Save" at bounding box center [114, 170] width 24 height 11
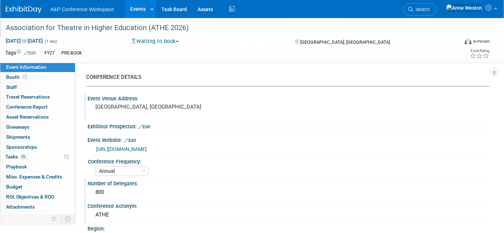
click at [128, 149] on link "https://www.athe.org/page/23_Exhibit" at bounding box center [121, 149] width 51 height 6
click at [32, 39] on span "Aug 1, 2026 to Aug 1, 2026" at bounding box center [24, 41] width 38 height 6
type input "Aug 1, 2026 to Aug 1, 2026"
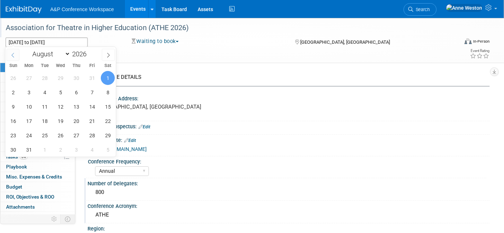
click at [12, 53] on icon at bounding box center [12, 55] width 5 height 5
select select "6"
click at [57, 118] on span "22" at bounding box center [60, 121] width 14 height 14
type input "Jul 22, 2026"
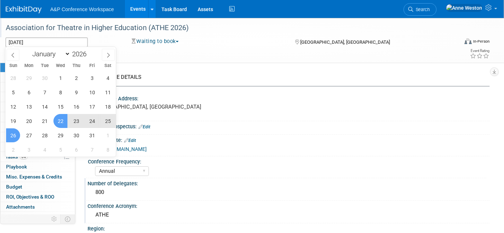
click at [13, 131] on span "26" at bounding box center [13, 135] width 14 height 14
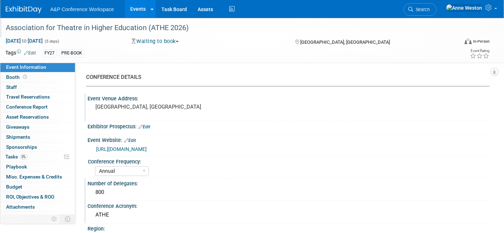
click at [133, 139] on link "Edit" at bounding box center [130, 140] width 12 height 5
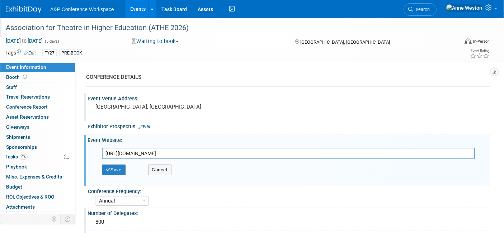
drag, startPoint x: 194, startPoint y: 153, endPoint x: 73, endPoint y: 157, distance: 120.9
type input "https://www.athe.org/page/conference_call"
click at [109, 170] on icon "button" at bounding box center [108, 169] width 5 height 5
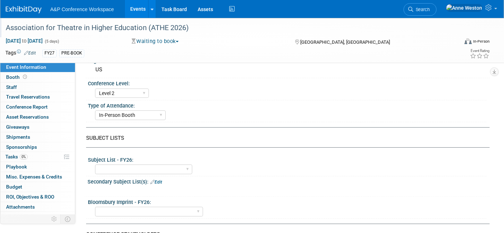
scroll to position [199, 0]
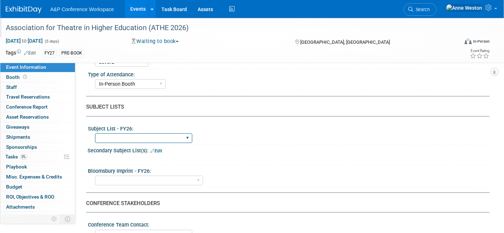
click at [125, 137] on select "ABC-CLIO Reference African Studies Anthropology Archaeology Architecture Archiv…" at bounding box center [143, 138] width 97 height 10
select select "Drama & Performance Studies"
click at [95, 133] on select "ABC-CLIO Reference African Studies Anthropology Archaeology Architecture Archiv…" at bounding box center [143, 138] width 97 height 10
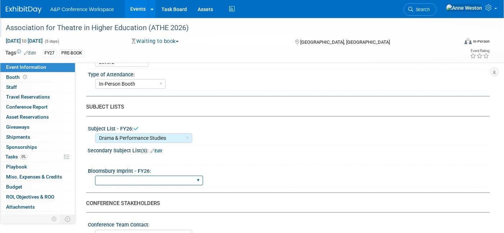
click at [160, 176] on select "Backbeat Bloomsbury Bloomsbury Academic Bloomsbury Digital Resources Bloomsbury…" at bounding box center [149, 181] width 108 height 10
select select "Methuen Drama"
click at [95, 176] on select "Backbeat Bloomsbury Bloomsbury Academic Bloomsbury Digital Resources Bloomsbury…" at bounding box center [149, 181] width 108 height 10
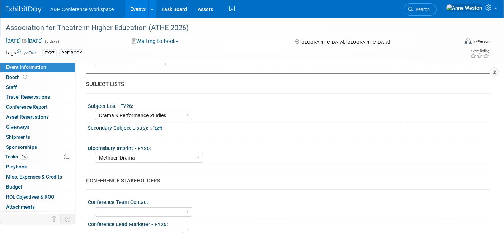
scroll to position [239, 0]
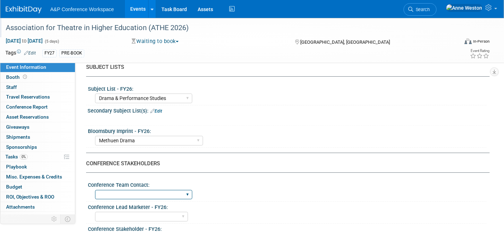
click at [149, 190] on select "Anne Weston Matt Hambridge Amanda Oney Anne Weston & Amanda Oney Anne Weston & …" at bounding box center [143, 195] width 97 height 10
select select "[PERSON_NAME]"
click at [95, 190] on select "Anne Weston Matt Hambridge Amanda Oney Anne Weston & Amanda Oney Anne Weston & …" at bounding box center [143, 195] width 97 height 10
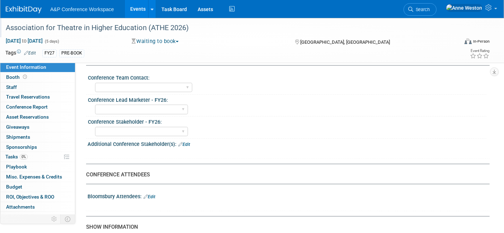
scroll to position [359, 0]
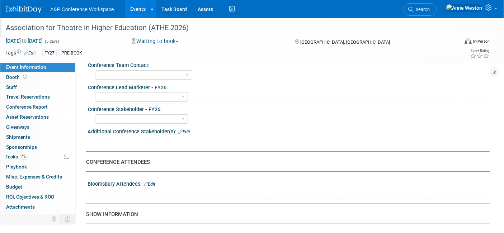
click at [151, 182] on link "Edit" at bounding box center [149, 184] width 12 height 5
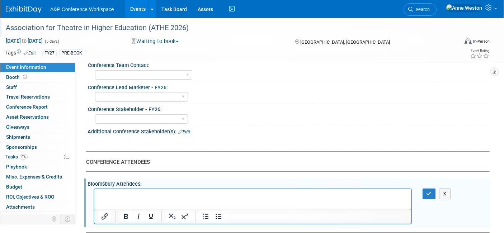
scroll to position [0, 0]
click at [429, 189] on button "button" at bounding box center [428, 194] width 13 height 10
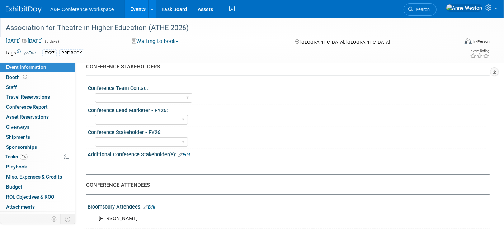
scroll to position [318, 0]
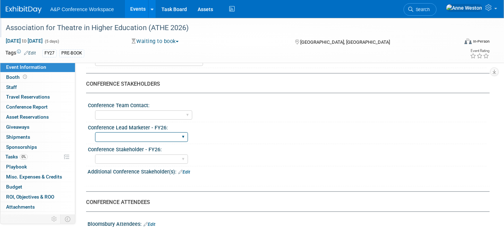
click at [147, 134] on select "Abigail Larkin Alice Billington Ami Reitmeier Amy Suratia Andy Boyd Anna Robert…" at bounding box center [141, 137] width 93 height 10
select select "[PERSON_NAME]"
click at [95, 132] on select "Abigail Larkin Alice Billington Ami Reitmeier Amy Suratia Andy Boyd Anna Robert…" at bounding box center [141, 137] width 93 height 10
click at [115, 157] on select "Abigail Larkin Alice Billington Ami Reitmeier Amy Suratia Andy Boyd Anna Robert…" at bounding box center [141, 160] width 93 height 10
select select "[PERSON_NAME]"
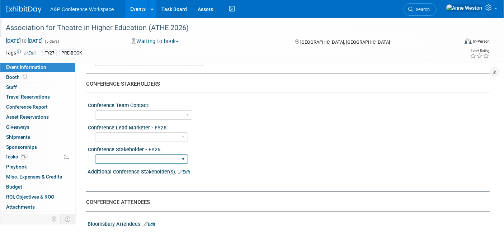
click at [95, 155] on select "Abigail Larkin Alice Billington Ami Reitmeier Amy Suratia Andy Boyd Anna Robert…" at bounding box center [141, 160] width 93 height 10
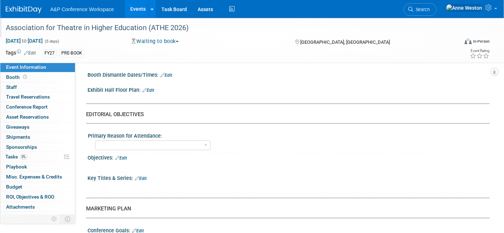
scroll to position [597, 0]
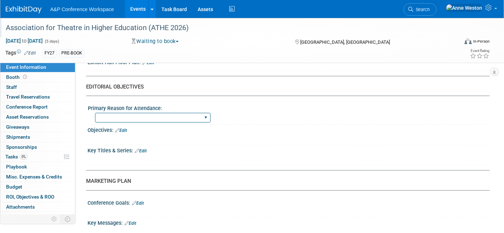
click at [172, 114] on select "BDR Product Awareness and Trial Generation​ Brand/Subject Presence​ Competitor …" at bounding box center [152, 118] width 115 height 10
select select "Networking/Commissioning"
click at [95, 113] on select "BDR Product Awareness and Trial Generation​ Brand/Subject Presence​ Competitor …" at bounding box center [152, 118] width 115 height 10
click at [124, 128] on link "Edit" at bounding box center [121, 130] width 12 height 5
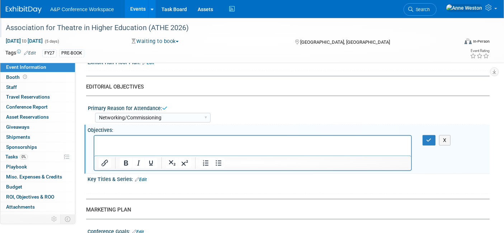
scroll to position [0, 0]
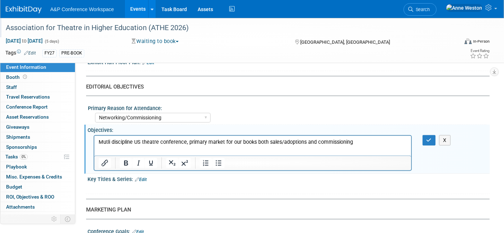
click at [354, 144] on p "Mutli discipline US theatre conference, primary market for our books both sales…" at bounding box center [252, 141] width 308 height 7
paste body "Rich Text Area. Press ALT-0 for help."
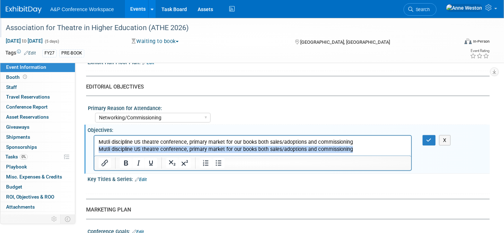
drag, startPoint x: 358, startPoint y: 147, endPoint x: 175, endPoint y: 278, distance: 225.3
click at [94, 147] on html "Mutli discipline US theatre conference, primary market for our books both sales…" at bounding box center [252, 144] width 317 height 17
drag, startPoint x: 361, startPoint y: 148, endPoint x: 99, endPoint y: 152, distance: 262.8
click at [99, 152] on p "Mutli discipline US theatre conference, primary market for our books both sales…" at bounding box center [252, 149] width 308 height 7
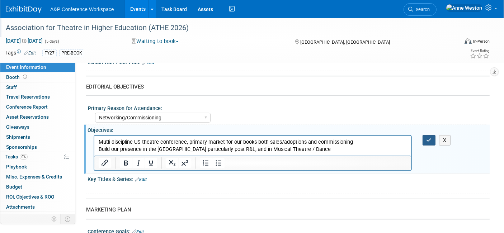
click at [427, 138] on icon "button" at bounding box center [428, 140] width 5 height 5
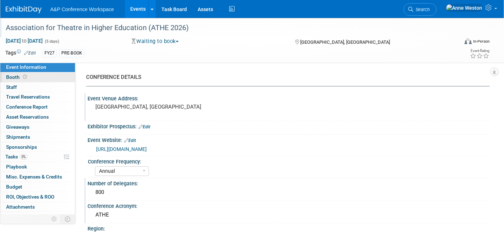
click at [33, 78] on link "Booth" at bounding box center [37, 77] width 75 height 10
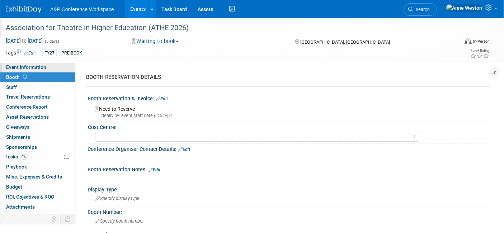
click at [18, 70] on span "Event Information" at bounding box center [26, 67] width 40 height 6
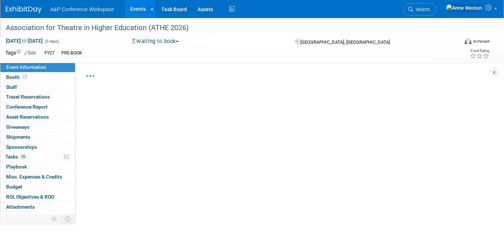
select select "Annual"
select select "Level 2"
select select "In-Person Booth"
select select "Drama & Performance Studies"
select select "Methuen Drama"
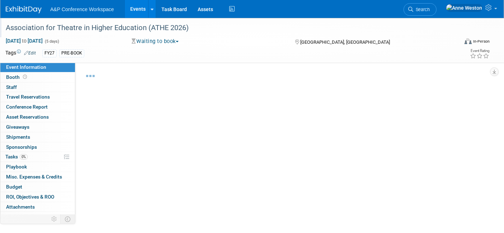
select select "[PERSON_NAME]"
select select "Networking/Commissioning"
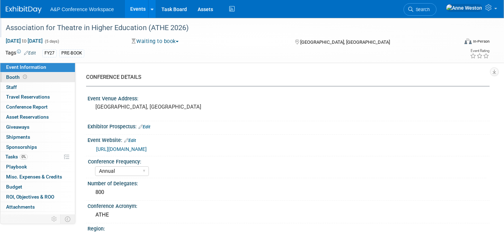
click at [22, 76] on span at bounding box center [25, 76] width 7 height 5
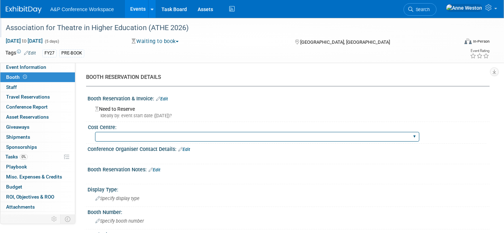
click at [142, 136] on select "BGBG BLRG BPDL BUAV BUIB BUMD COBA COMD CUAP FBAP HART IBIB RGP DIGI BUHA ABC-C…" at bounding box center [257, 137] width 324 height 10
select select "BUMD"
click at [95, 132] on select "BGBG BLRG BPDL BUAV BUIB BUMD COBA COMD CUAP FBAP HART IBIB RGP DIGI BUHA ABC-C…" at bounding box center [257, 137] width 324 height 10
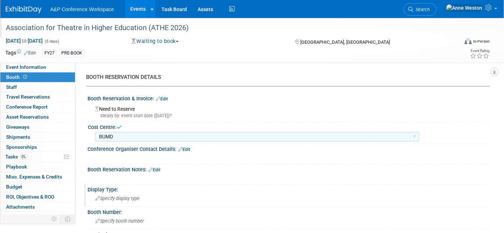
click at [100, 196] on span "Specify display type" at bounding box center [117, 198] width 44 height 5
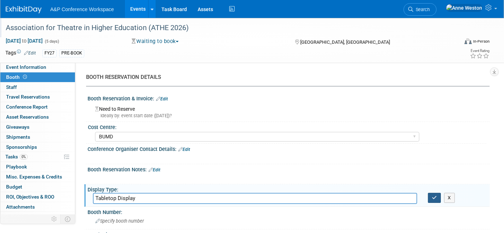
type input "Tabletop Display"
click at [431, 195] on button "button" at bounding box center [434, 198] width 13 height 10
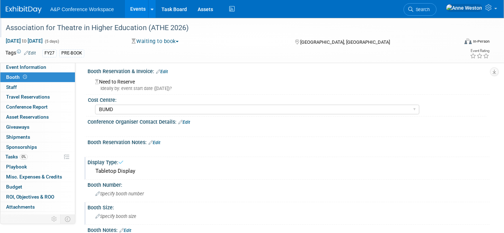
scroll to position [40, 0]
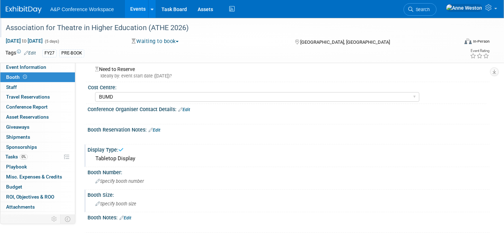
click at [98, 202] on icon at bounding box center [97, 204] width 5 height 5
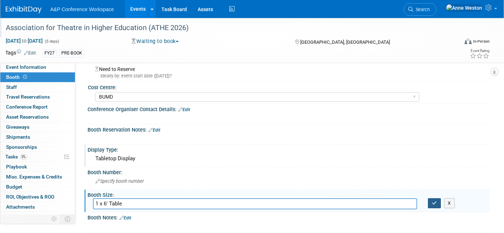
type input "1 x 6' Table"
click at [436, 203] on icon "button" at bounding box center [434, 203] width 5 height 5
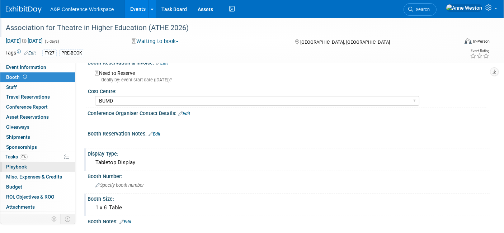
scroll to position [0, 0]
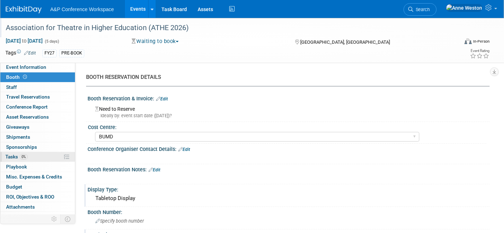
click at [22, 158] on span "0%" at bounding box center [24, 156] width 8 height 5
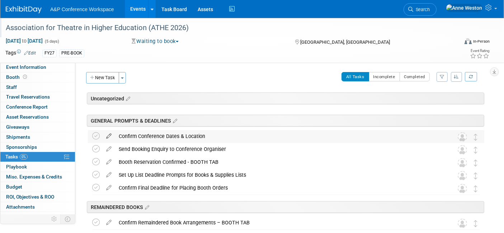
click at [108, 133] on icon at bounding box center [109, 134] width 13 height 9
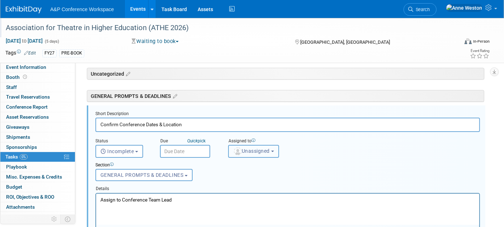
click at [258, 149] on span "Unassigned" at bounding box center [251, 151] width 37 height 6
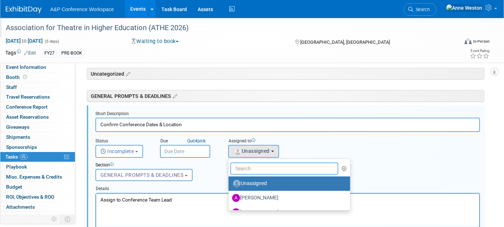
click at [246, 164] on input "text" at bounding box center [284, 168] width 108 height 12
type input "Amanda"
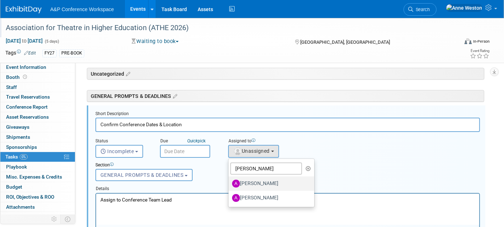
click at [250, 181] on label "[PERSON_NAME]" at bounding box center [269, 183] width 75 height 11
click at [229, 181] on input "[PERSON_NAME]" at bounding box center [227, 182] width 5 height 5
select select "3fc68575-f872-4db6-8d2a-11755123f12c"
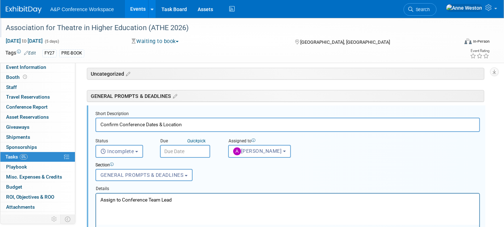
click at [175, 146] on input "text" at bounding box center [185, 151] width 50 height 13
click at [228, 183] on div "Details" at bounding box center [287, 187] width 384 height 10
click at [183, 151] on input "text" at bounding box center [185, 151] width 50 height 13
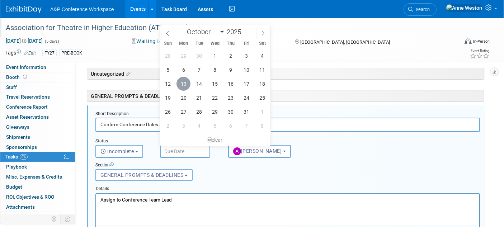
click at [184, 85] on span "13" at bounding box center [183, 84] width 14 height 14
type input "Oct 13, 2025"
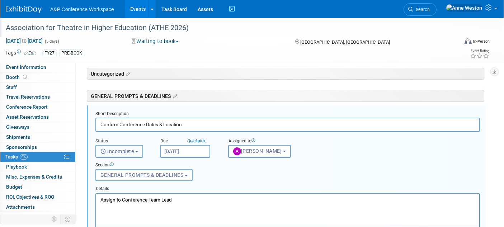
click at [129, 148] on span "Incomplete" at bounding box center [117, 151] width 34 height 6
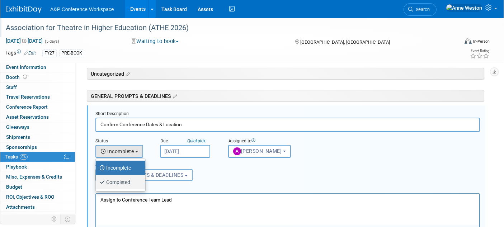
click at [120, 177] on label "Completed" at bounding box center [118, 181] width 39 height 11
click at [97, 179] on input "Completed" at bounding box center [94, 181] width 5 height 5
select select "3"
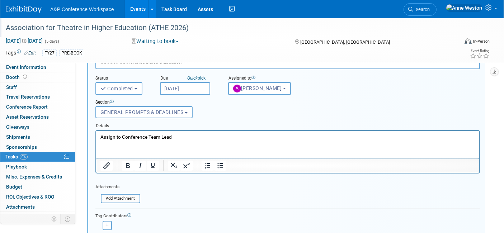
scroll to position [104, 0]
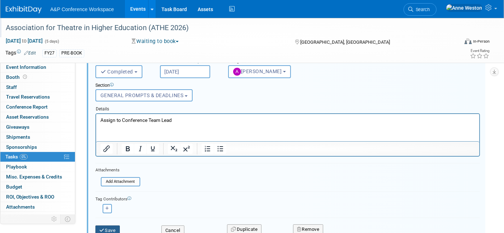
click at [104, 228] on icon "submit" at bounding box center [102, 230] width 6 height 5
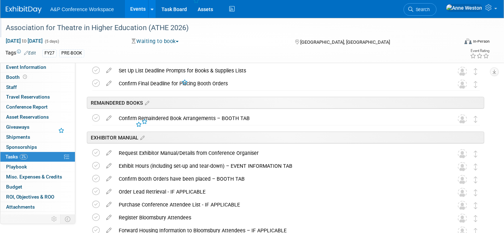
scroll to position [0, 0]
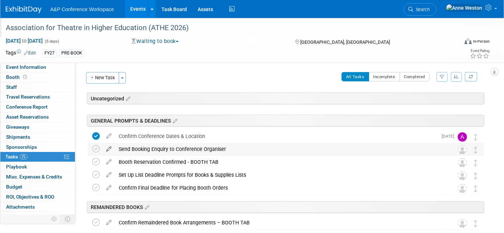
click at [107, 147] on icon at bounding box center [109, 147] width 13 height 9
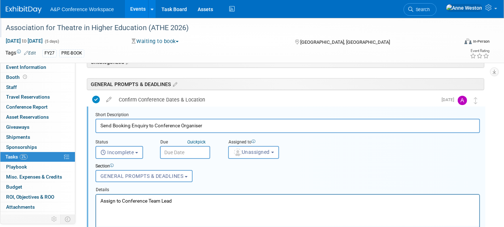
scroll to position [38, 0]
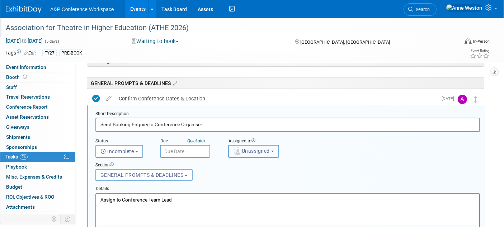
click at [250, 151] on span "Unassigned" at bounding box center [251, 151] width 37 height 6
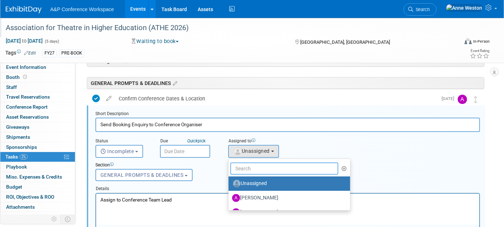
click at [255, 167] on input "text" at bounding box center [284, 168] width 108 height 12
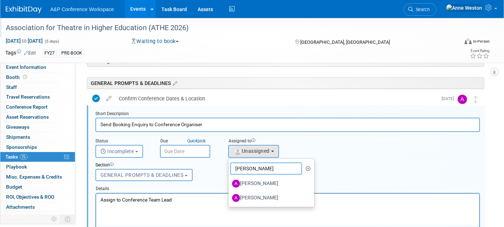
type input "Amanda"
click at [250, 181] on label "[PERSON_NAME]" at bounding box center [269, 183] width 75 height 11
click at [229, 181] on input "[PERSON_NAME]" at bounding box center [227, 182] width 5 height 5
select select "3fc68575-f872-4db6-8d2a-11755123f12c"
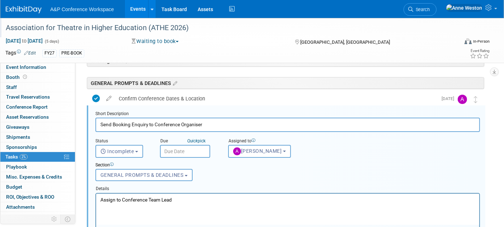
click at [179, 146] on input "text" at bounding box center [185, 151] width 50 height 13
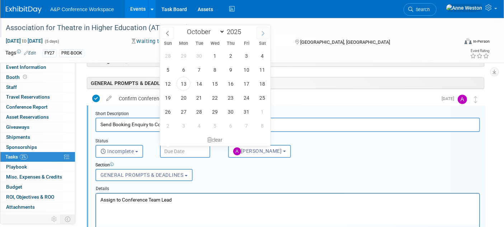
click at [264, 31] on icon at bounding box center [262, 33] width 5 height 5
click at [263, 31] on icon at bounding box center [262, 33] width 5 height 5
select select "11"
click at [216, 110] on span "31" at bounding box center [215, 112] width 14 height 14
type input "Dec 31, 2025"
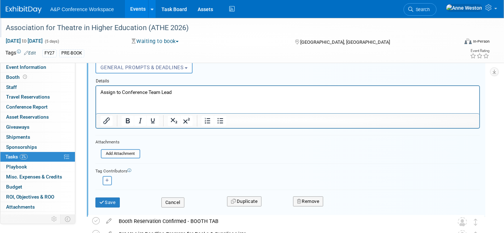
scroll to position [157, 0]
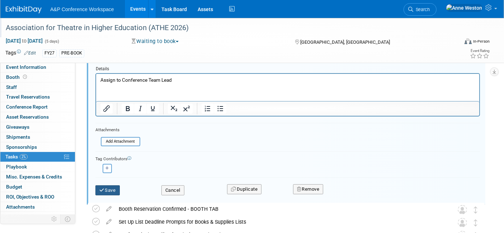
click at [114, 188] on button "Save" at bounding box center [107, 190] width 24 height 10
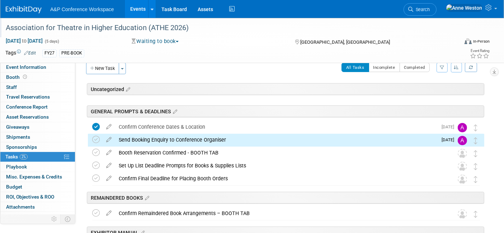
scroll to position [0, 0]
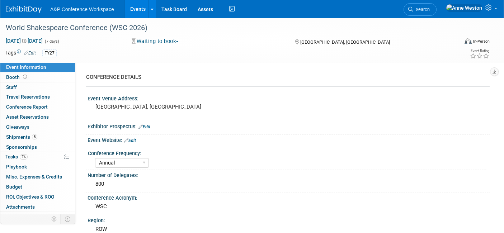
select select "Annual"
select select "Level 1"
select select "In-Person Booth"
select select "Drama & Performance Studies"
select select "The [PERSON_NAME]"
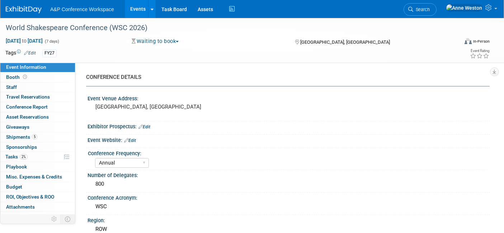
select select "[PERSON_NAME]"
click at [24, 136] on span "Shipments 5" at bounding box center [21, 137] width 31 height 6
